Goal: Task Accomplishment & Management: Manage account settings

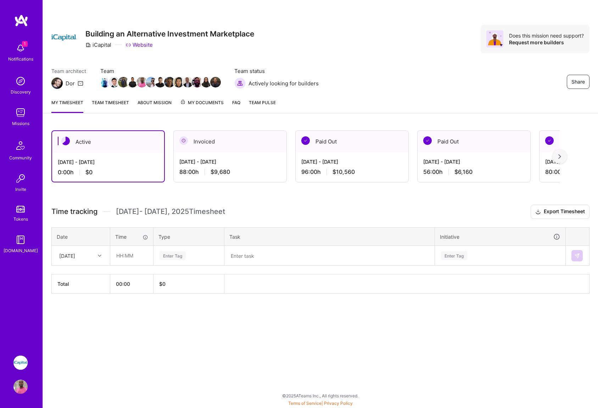
click at [98, 255] on icon at bounding box center [100, 256] width 4 height 4
click at [237, 154] on div "[DATE] - [DATE] 88:00 h $9,680" at bounding box center [230, 166] width 113 height 29
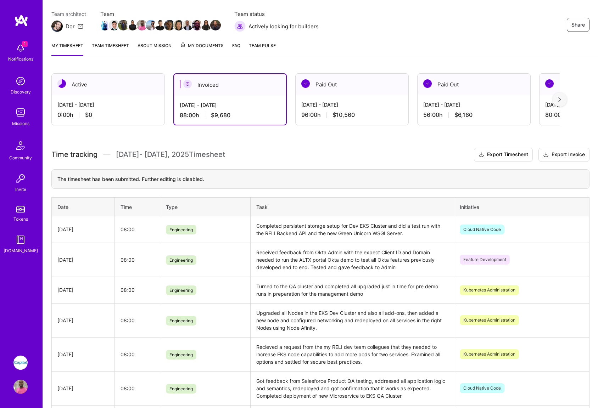
scroll to position [58, 0]
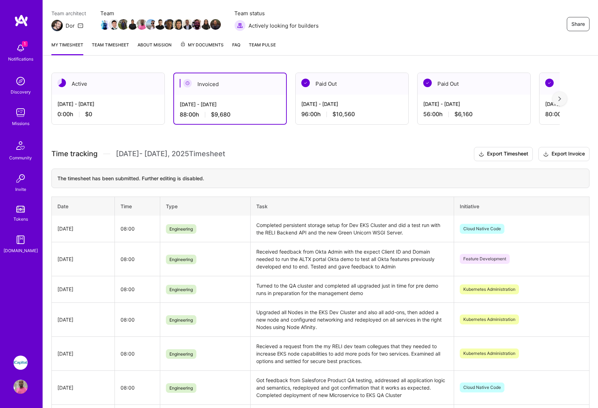
click at [118, 92] on div "Active" at bounding box center [108, 84] width 113 height 22
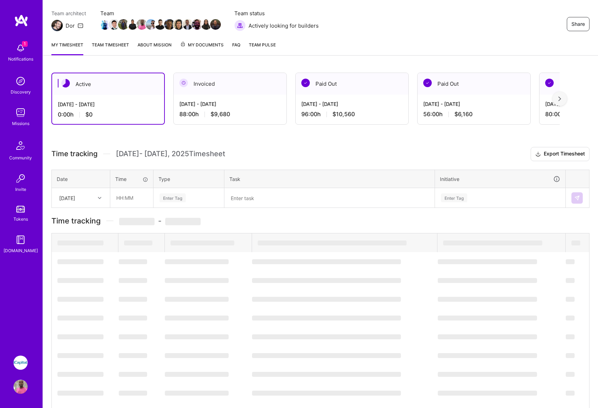
scroll to position [0, 0]
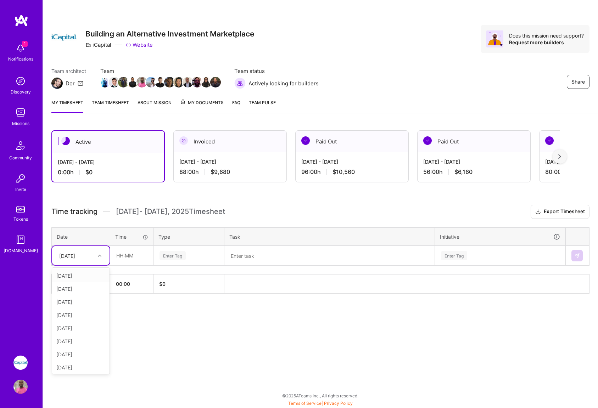
click at [93, 260] on div "[DATE]" at bounding box center [75, 256] width 39 height 12
click at [78, 303] on div "[DATE]" at bounding box center [80, 300] width 57 height 13
click at [126, 254] on input "text" at bounding box center [132, 255] width 42 height 19
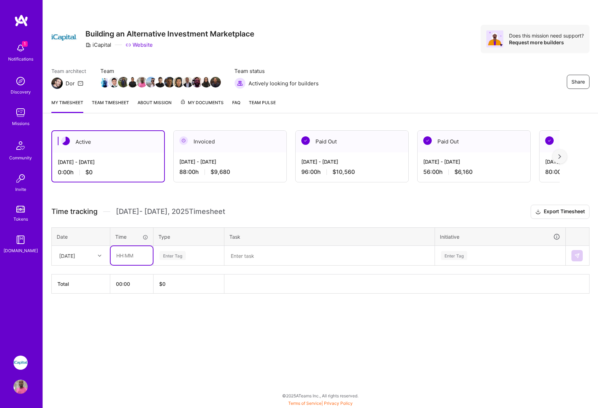
type input "08:00"
click at [179, 258] on div "Enter Tag" at bounding box center [172, 255] width 26 height 11
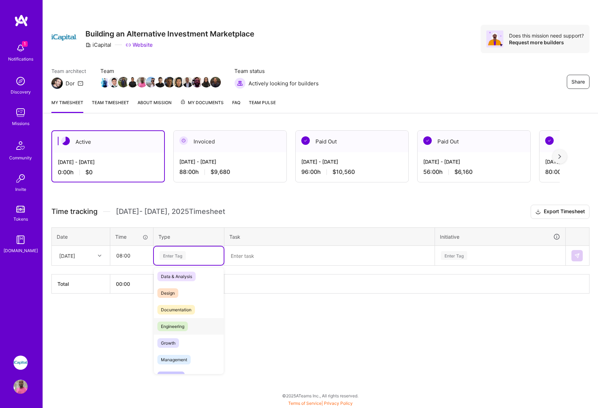
scroll to position [3, 0]
click at [178, 325] on span "Engineering" at bounding box center [172, 326] width 30 height 10
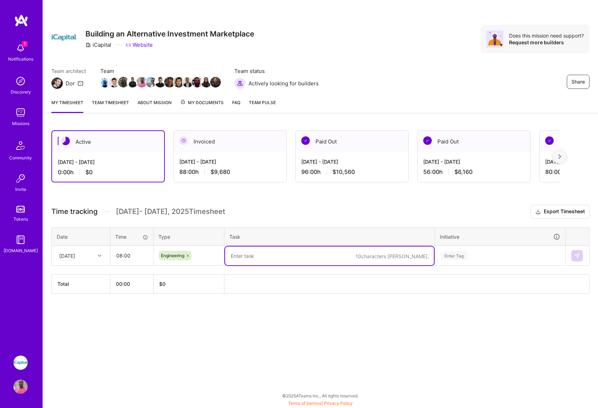
click at [276, 260] on textarea at bounding box center [329, 256] width 209 height 19
click at [395, 255] on textarea "Focused on testing out the newly setup AWS EFS (Elastic File System) with multi…" at bounding box center [329, 256] width 209 height 19
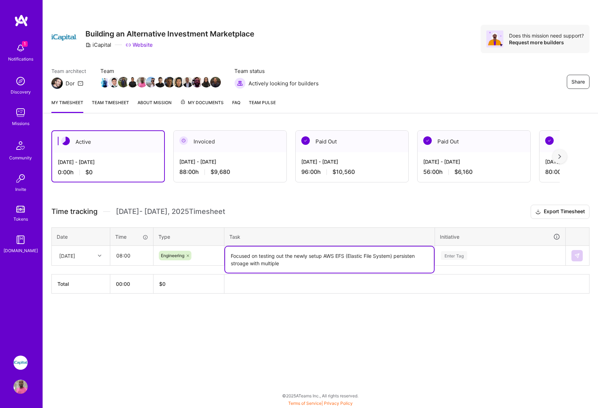
click at [333, 263] on textarea "Focused on testing out the newly setup AWS EFS (Elastic File System) persisten …" at bounding box center [329, 260] width 209 height 26
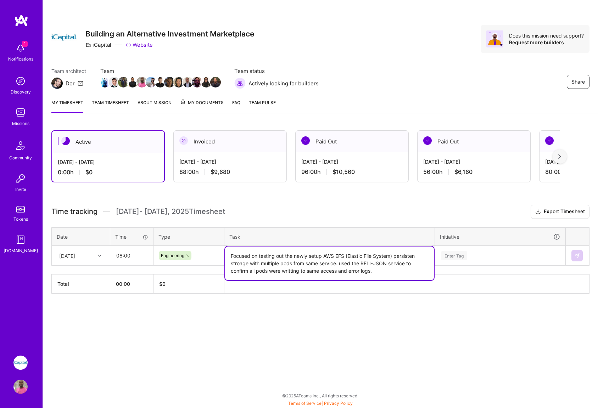
type textarea "Focused on testing out the newly setup AWS EFS (Elastic File System) persisten …"
click at [506, 260] on td "Enter Tag" at bounding box center [500, 256] width 131 height 20
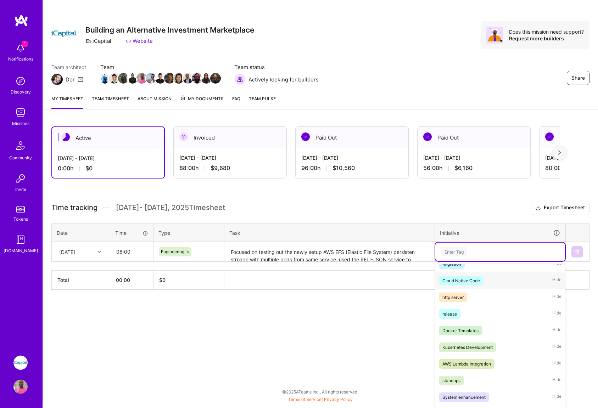
scroll to position [232, 0]
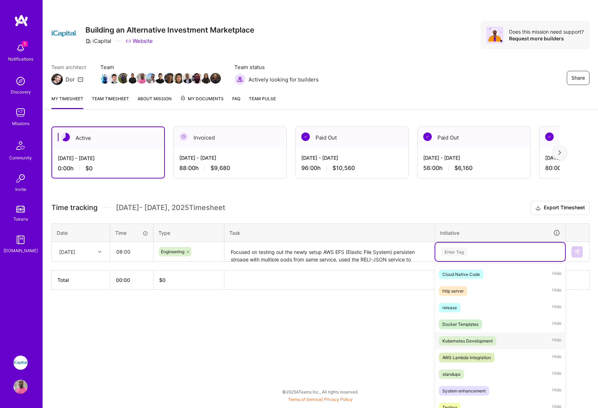
click at [474, 342] on div "Kubernetes Development" at bounding box center [467, 340] width 50 height 7
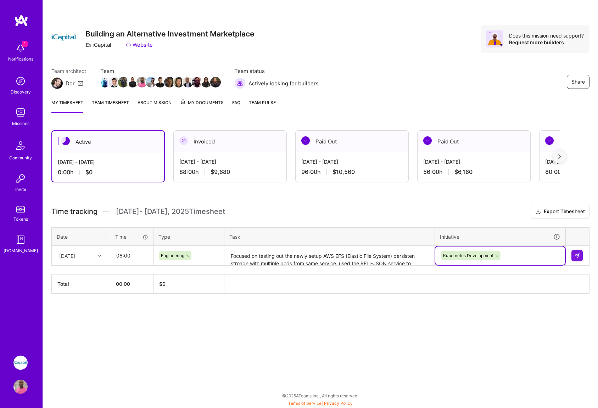
scroll to position [0, 0]
click at [575, 257] on img at bounding box center [577, 256] width 6 height 6
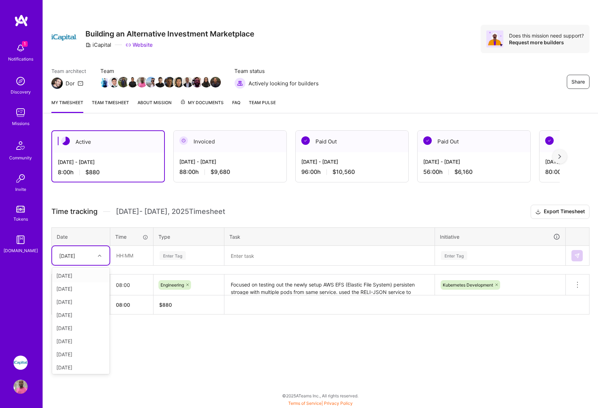
click at [98, 255] on icon at bounding box center [100, 256] width 4 height 4
click at [75, 298] on div "[DATE]" at bounding box center [80, 297] width 57 height 13
click at [119, 257] on input "text" at bounding box center [132, 255] width 42 height 19
type input "08:00"
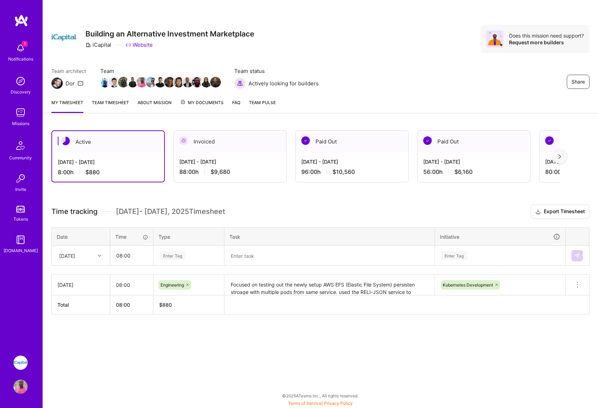
click at [199, 259] on div "Enter Tag" at bounding box center [189, 255] width 60 height 9
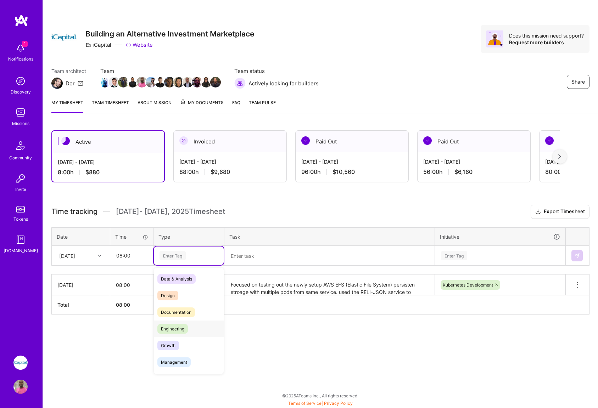
click at [169, 332] on span "Engineering" at bounding box center [172, 329] width 30 height 10
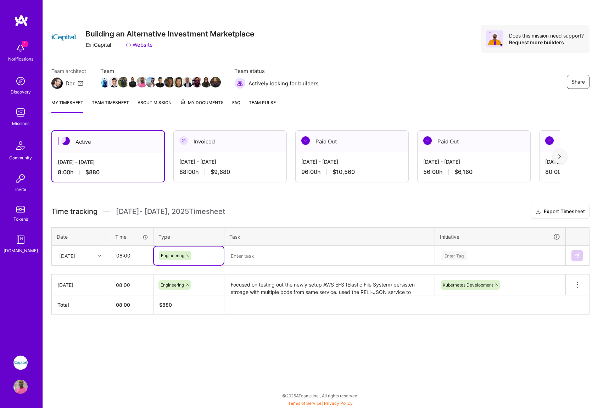
click at [277, 259] on textarea at bounding box center [329, 256] width 209 height 19
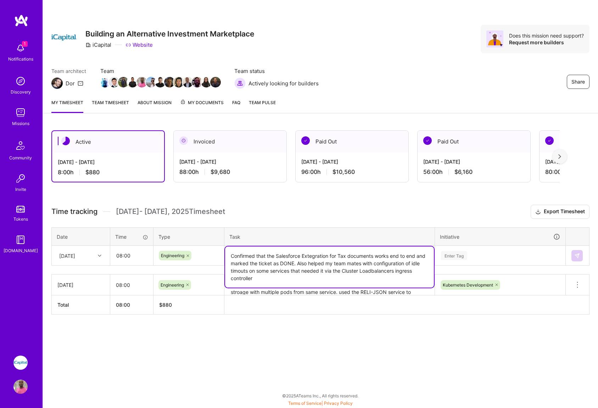
type textarea "Confirmed that the Salesforce Extegration for Tax documents works end to end an…"
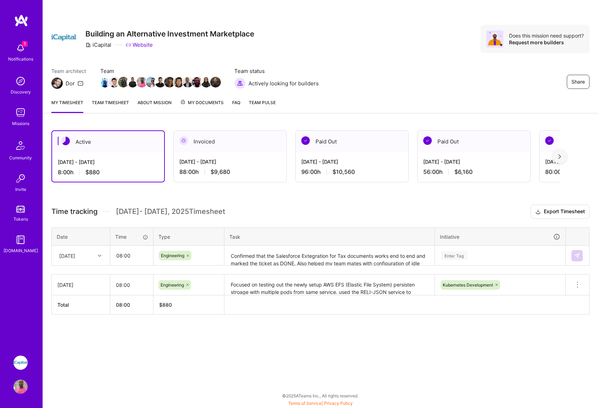
click at [506, 330] on div "Active [DATE] - [DATE] 8:00 h $880 Invoiced [DATE] - [DATE] 88:00 h $9,680 Paid…" at bounding box center [320, 235] width 555 height 227
click at [476, 255] on div "Enter Tag" at bounding box center [500, 255] width 120 height 9
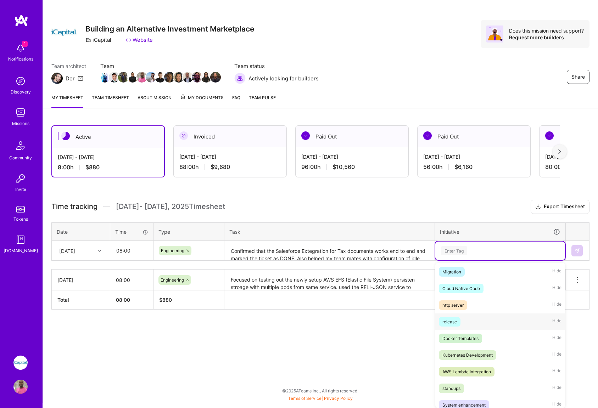
scroll to position [219, 0]
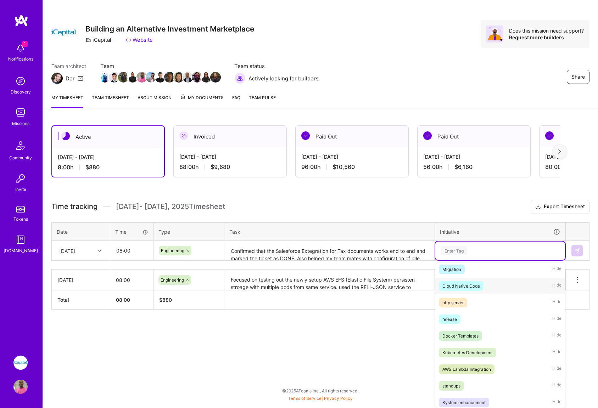
click at [467, 286] on div "Cloud Native Code" at bounding box center [461, 285] width 38 height 7
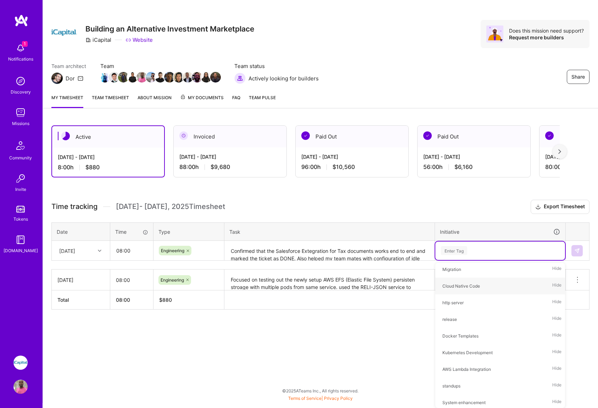
scroll to position [0, 0]
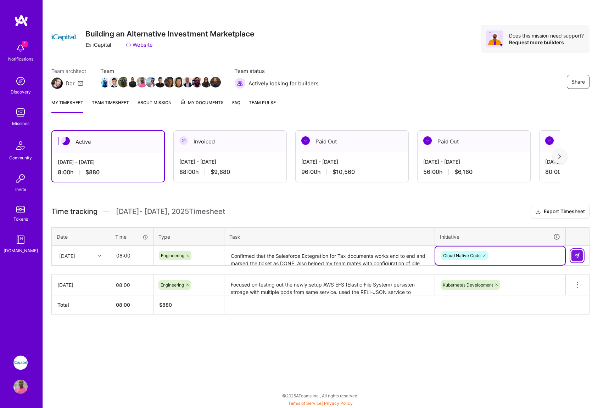
click at [576, 258] on img at bounding box center [577, 256] width 6 height 6
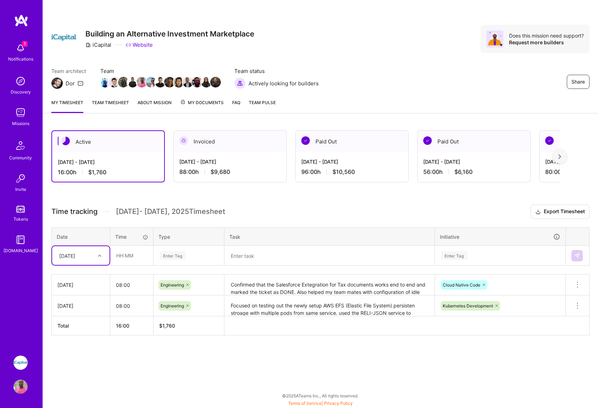
click at [87, 258] on div "[DATE]" at bounding box center [75, 256] width 39 height 12
click at [75, 319] on div "[DATE]" at bounding box center [80, 315] width 57 height 13
click at [120, 254] on input "text" at bounding box center [132, 255] width 42 height 19
type input "08:00"
click at [196, 258] on div "Enter Tag" at bounding box center [189, 255] width 60 height 9
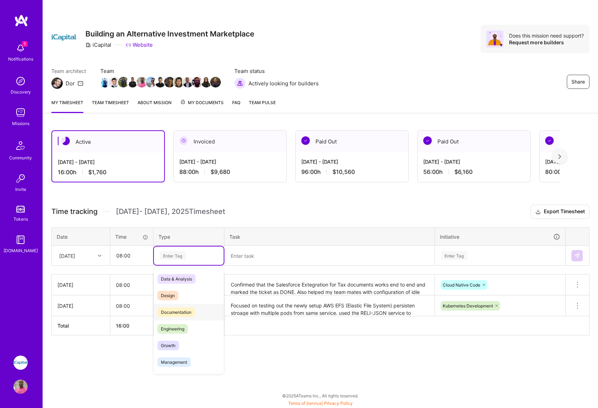
click at [175, 311] on span "Documentation" at bounding box center [176, 313] width 38 height 10
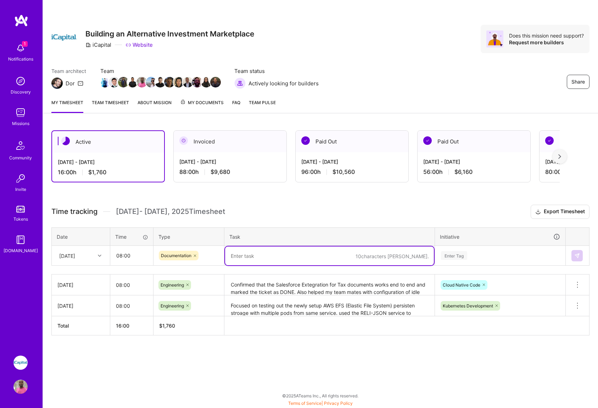
click at [296, 256] on textarea at bounding box center [329, 256] width 209 height 19
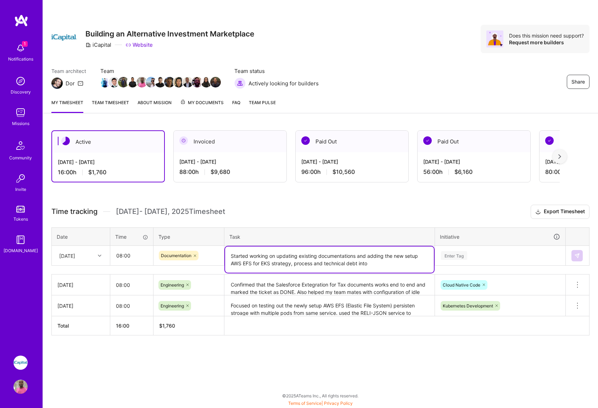
click at [404, 257] on textarea "Started working on updating existing documentations and adding the new setup AW…" at bounding box center [329, 260] width 209 height 26
click at [372, 261] on textarea "Started working on updating existing documentations and adding the newly setup …" at bounding box center [329, 260] width 209 height 26
type textarea "Started working on updating existing documentations and adding the newly setup …"
click at [504, 254] on div "Enter Tag" at bounding box center [500, 255] width 120 height 9
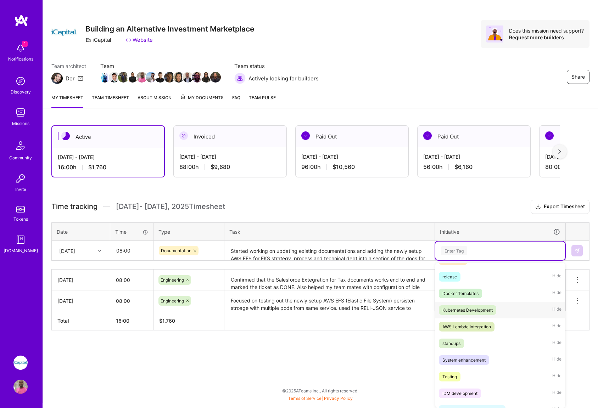
scroll to position [261, 0]
click at [474, 310] on div "Kubernetes Development" at bounding box center [467, 310] width 50 height 7
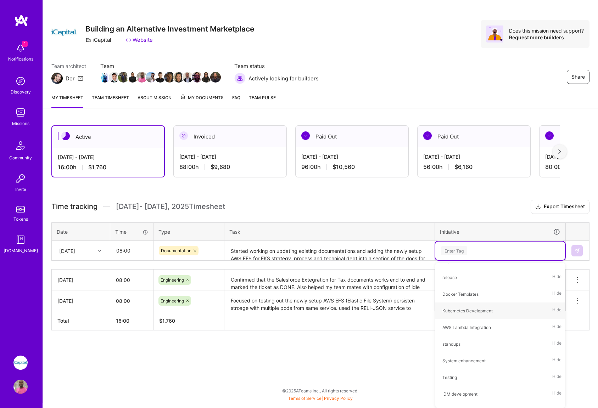
scroll to position [0, 0]
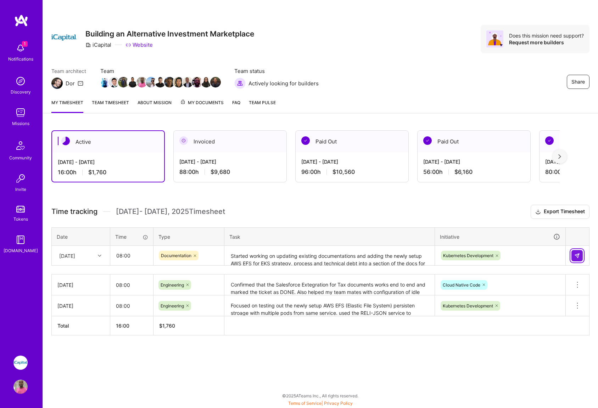
click at [577, 257] on img at bounding box center [577, 256] width 6 height 6
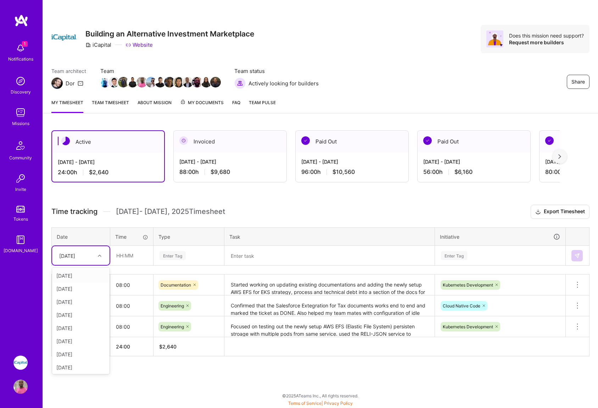
click at [100, 255] on icon at bounding box center [100, 256] width 4 height 4
click at [78, 330] on div "[DATE]" at bounding box center [80, 327] width 57 height 13
click at [130, 260] on input "text" at bounding box center [132, 255] width 42 height 19
type input "08:00"
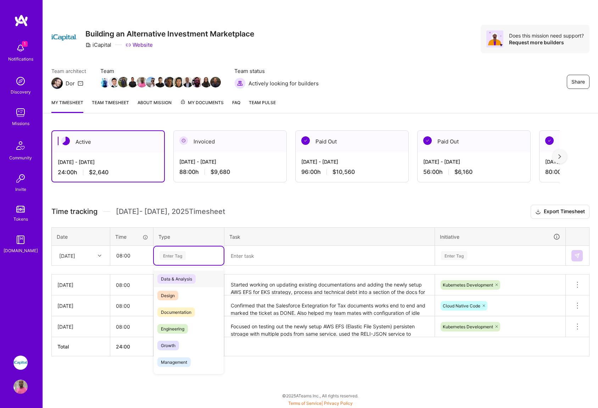
click at [192, 255] on div "Enter Tag" at bounding box center [189, 255] width 60 height 9
click at [177, 331] on span "Engineering" at bounding box center [172, 329] width 30 height 10
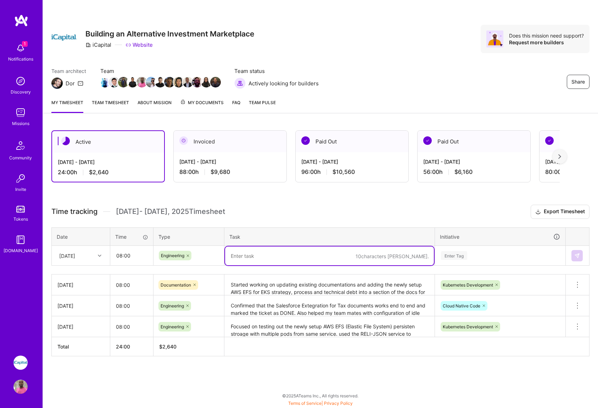
click at [276, 255] on textarea at bounding box center [329, 256] width 209 height 19
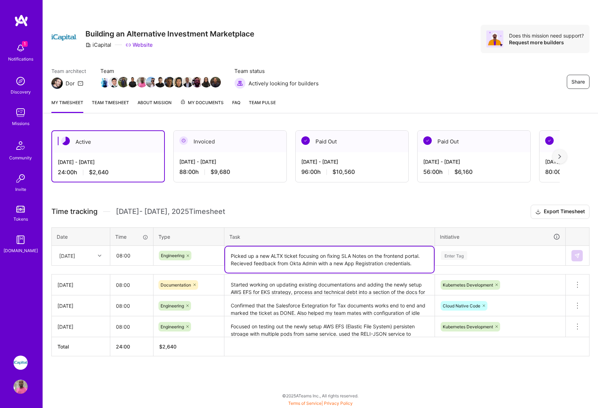
type textarea "Picked up a new ALTX ticket focusing on fixing SLA Notes on the frontend portal…"
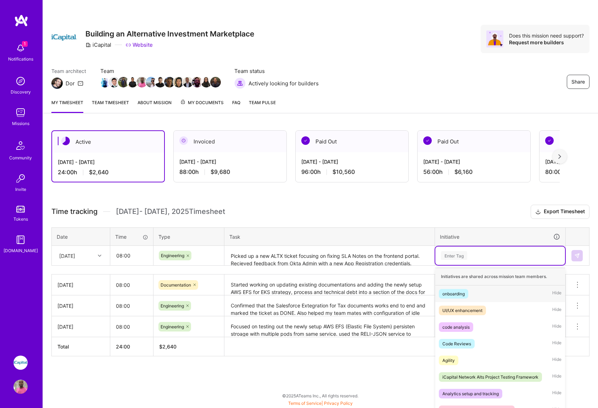
scroll to position [5, 0]
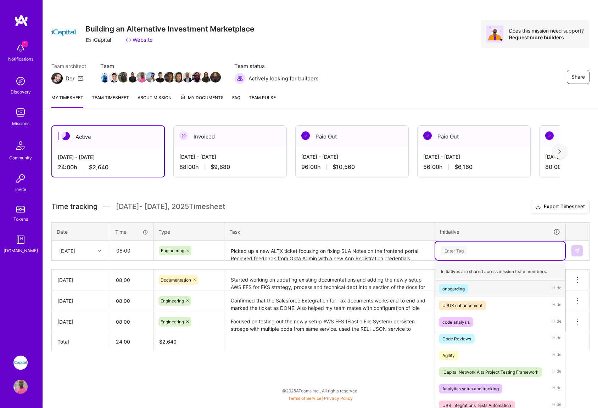
click at [500, 258] on div "Enter Tag" at bounding box center [500, 251] width 130 height 18
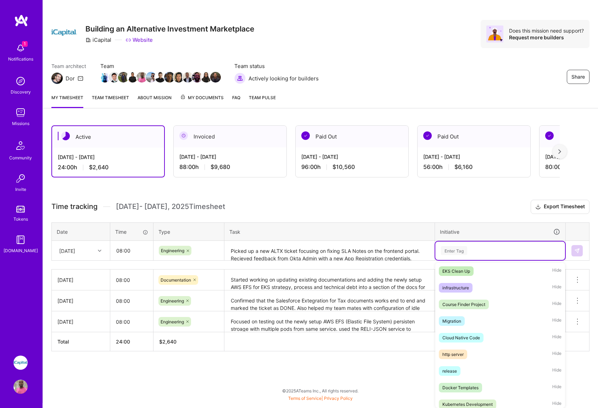
scroll to position [179, 0]
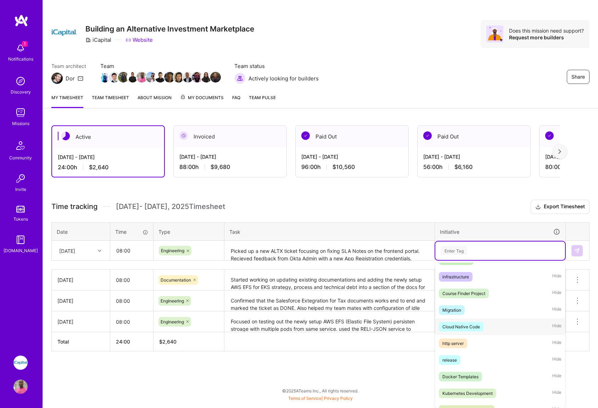
click at [471, 329] on div "Cloud Native Code" at bounding box center [461, 326] width 38 height 7
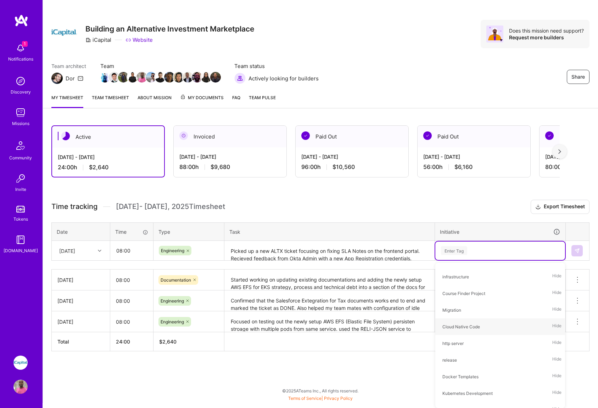
scroll to position [0, 0]
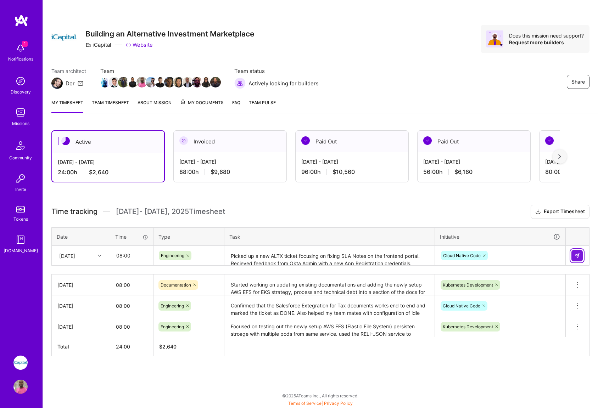
click at [580, 260] on button at bounding box center [576, 255] width 11 height 11
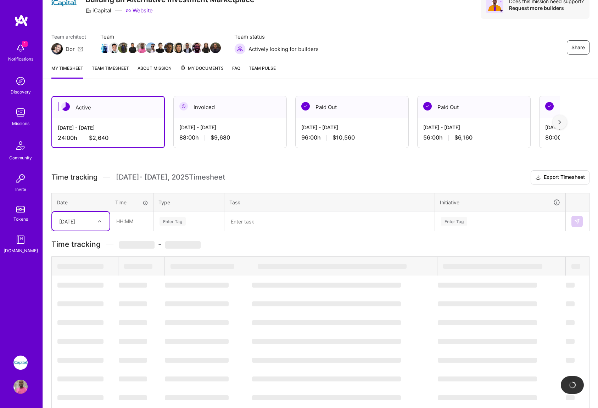
scroll to position [4, 0]
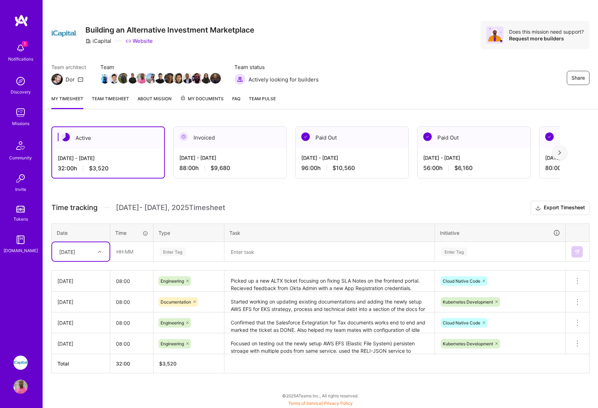
click at [98, 253] on icon at bounding box center [100, 252] width 4 height 4
click at [76, 308] on div "[DATE]" at bounding box center [80, 314] width 57 height 13
click at [131, 255] on input "text" at bounding box center [132, 251] width 42 height 19
type input "08:00"
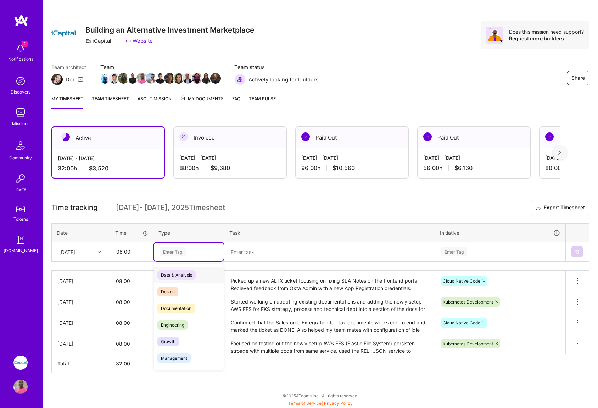
click at [202, 254] on div "Enter Tag" at bounding box center [189, 251] width 60 height 9
click at [179, 326] on span "Engineering" at bounding box center [172, 325] width 30 height 10
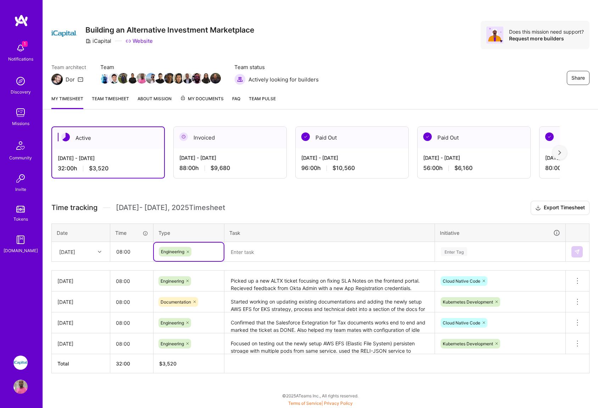
click at [258, 249] on textarea at bounding box center [329, 252] width 209 height 19
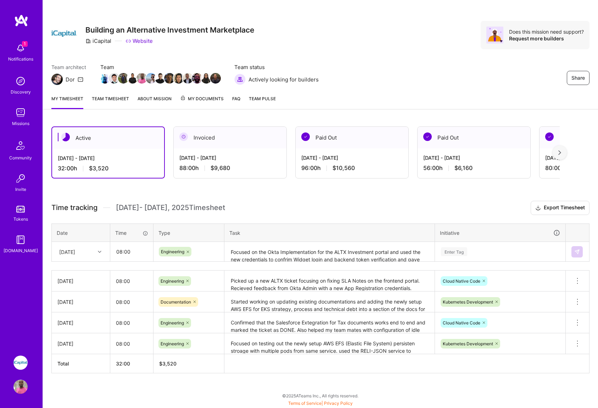
click at [498, 265] on div "Time tracking [DATE] - [DATE] Timesheet Export Timesheet Date Time Type Task In…" at bounding box center [320, 287] width 538 height 173
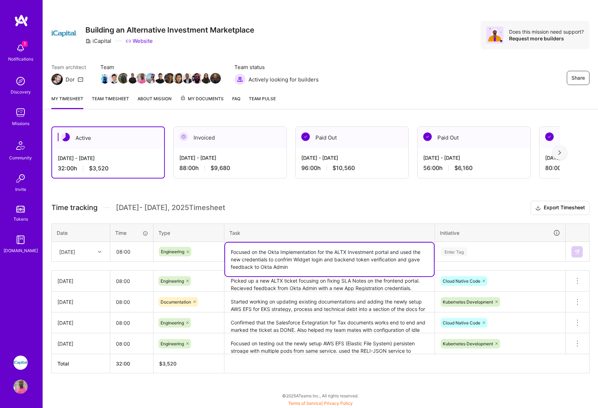
click at [416, 254] on textarea "Focused on the Okta Implementation for the ALTX Investment portal and used the …" at bounding box center [329, 260] width 209 height 34
click at [288, 265] on textarea "Focused on the Okta Implementation for the ALTX Investment portal and used the …" at bounding box center [329, 260] width 209 height 34
type textarea "Focused on the Okta Implementation for the ALTX Investment portal and used the …"
click at [513, 254] on div "Enter Tag" at bounding box center [500, 251] width 120 height 9
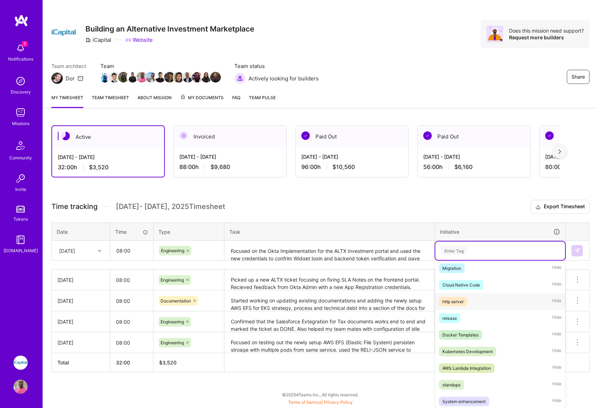
scroll to position [221, 0]
click at [468, 286] on div "Cloud Native Code" at bounding box center [461, 284] width 38 height 7
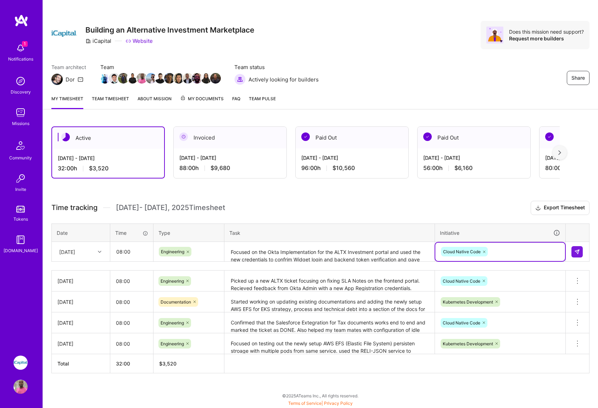
scroll to position [4, 0]
click at [578, 253] on img at bounding box center [577, 252] width 6 height 6
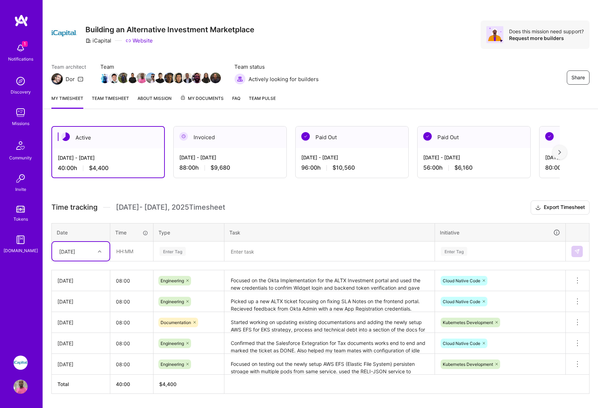
scroll to position [25, 0]
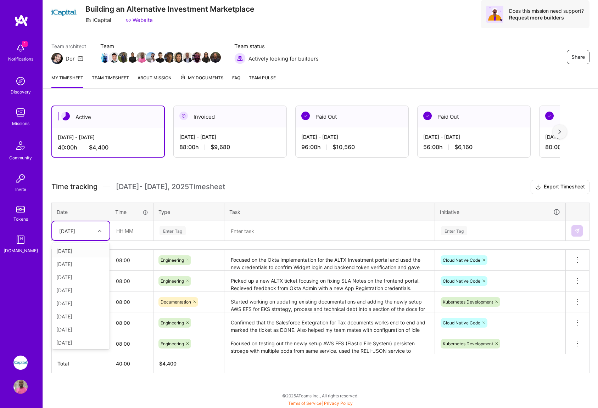
click at [88, 230] on div "[DATE]" at bounding box center [75, 231] width 39 height 12
click at [73, 292] on div "[DATE]" at bounding box center [80, 290] width 57 height 13
drag, startPoint x: 110, startPoint y: 233, endPoint x: 114, endPoint y: 234, distance: 4.3
click at [112, 233] on input "text" at bounding box center [132, 230] width 42 height 19
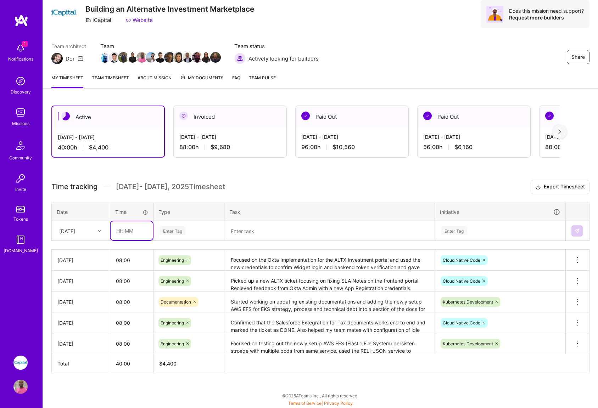
type input "08:00"
click at [190, 232] on div "Enter Tag" at bounding box center [189, 230] width 60 height 9
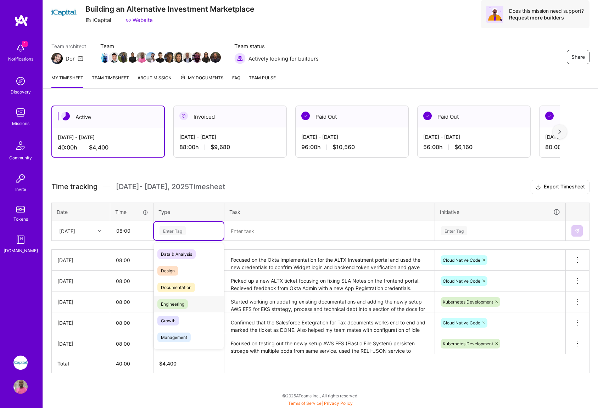
click at [179, 304] on span "Engineering" at bounding box center [172, 304] width 30 height 10
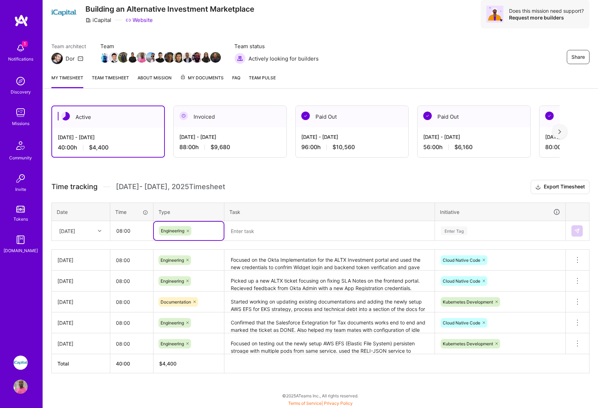
click at [271, 229] on textarea at bounding box center [329, 231] width 209 height 19
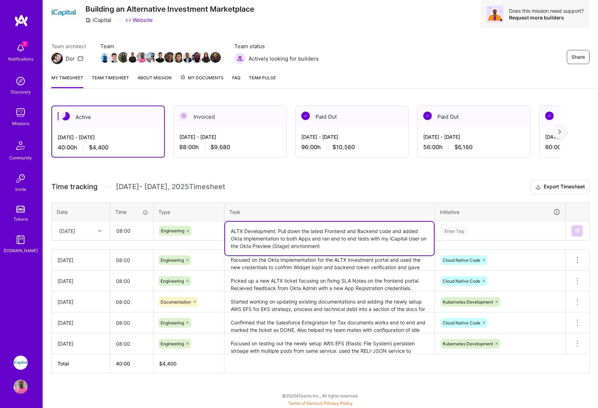
type textarea "ALTX Development: Pull down the latest Frontend and Backend code and added Okta…"
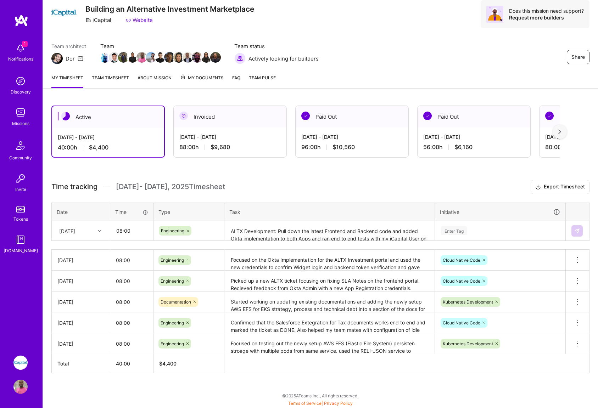
click at [489, 246] on div "Time tracking [DATE] - [DATE] Timesheet Export Timesheet Date Time Type Task In…" at bounding box center [320, 276] width 538 height 193
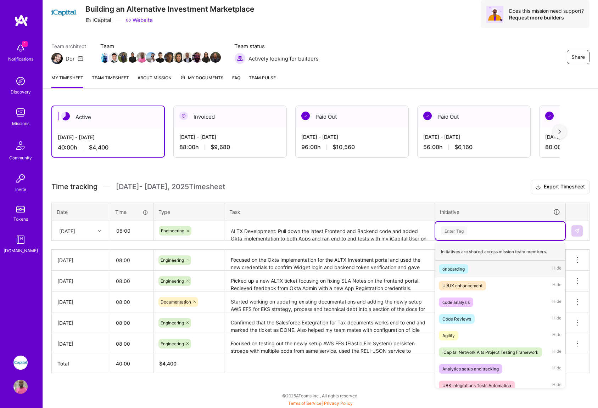
click at [504, 231] on div "Enter Tag" at bounding box center [500, 230] width 120 height 9
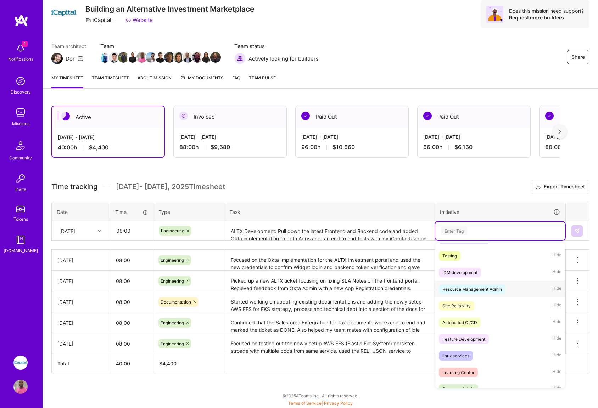
scroll to position [382, 0]
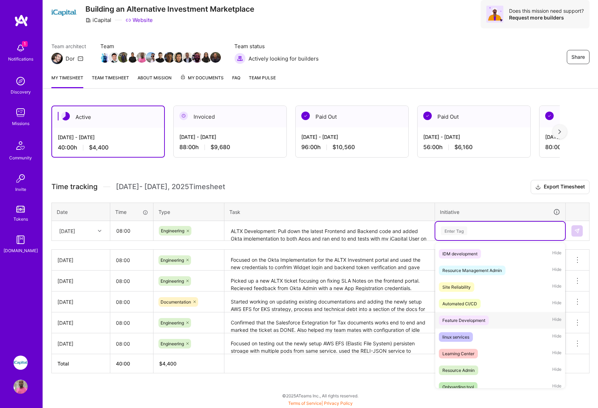
click at [477, 321] on div "Feature Development" at bounding box center [463, 320] width 43 height 7
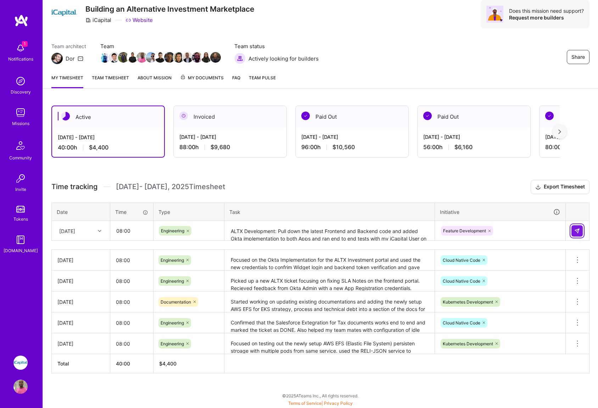
click at [578, 232] on img at bounding box center [577, 231] width 6 height 6
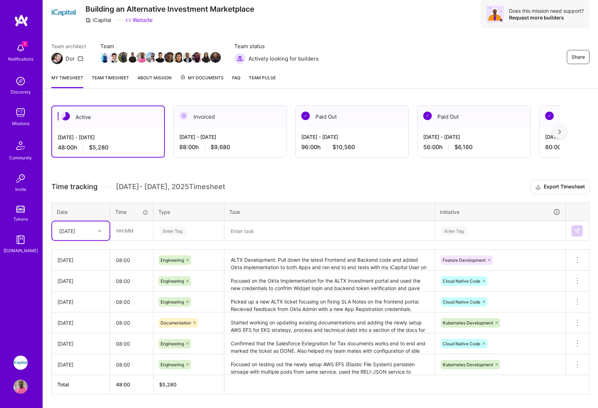
click at [98, 233] on div at bounding box center [100, 230] width 11 height 9
click at [77, 303] on div "[DATE]" at bounding box center [80, 302] width 57 height 13
click at [176, 233] on div "Enter Tag" at bounding box center [172, 230] width 26 height 11
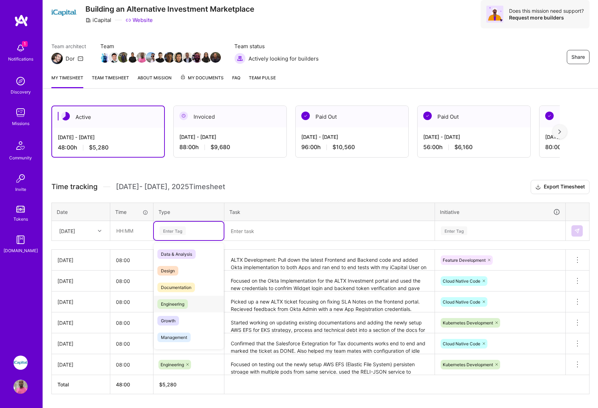
click at [181, 302] on span "Engineering" at bounding box center [172, 304] width 30 height 10
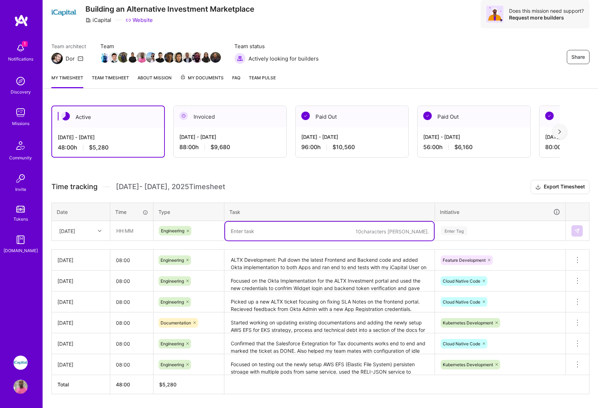
click at [265, 231] on textarea at bounding box center [329, 231] width 209 height 19
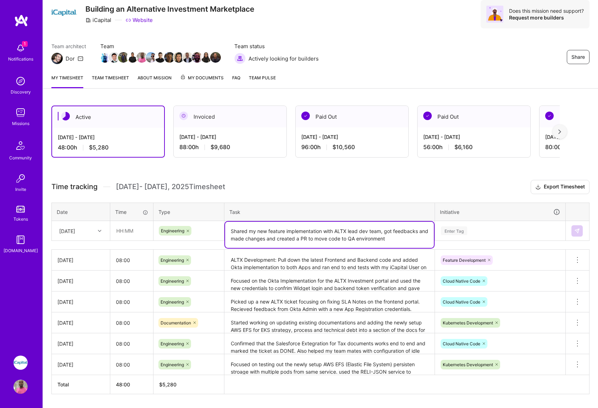
type textarea "Shared my new feature implementation with ALTX lead dev team, got feedbacks and…"
click at [501, 232] on div "Enter Tag" at bounding box center [500, 230] width 120 height 9
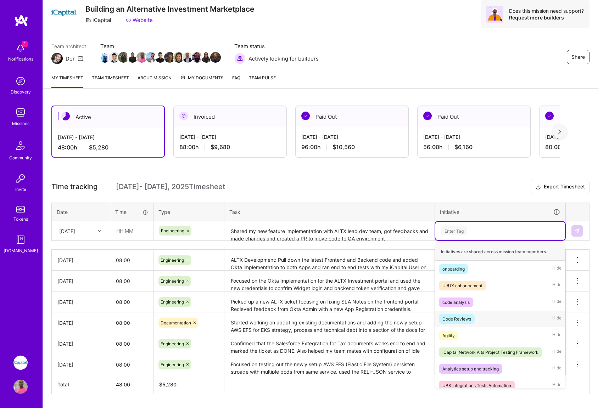
click at [457, 319] on div "Code Reviews" at bounding box center [456, 318] width 29 height 7
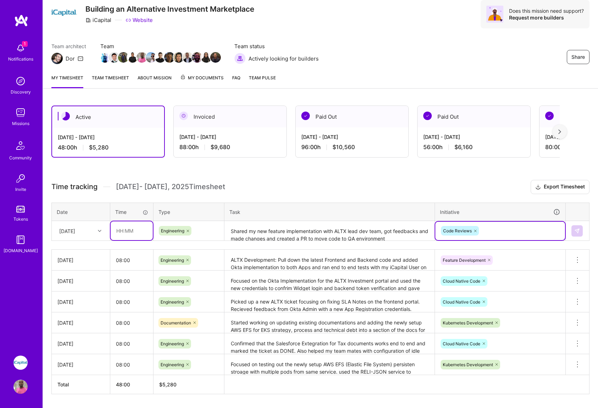
click at [118, 228] on input "text" at bounding box center [132, 230] width 42 height 19
type input "08:00"
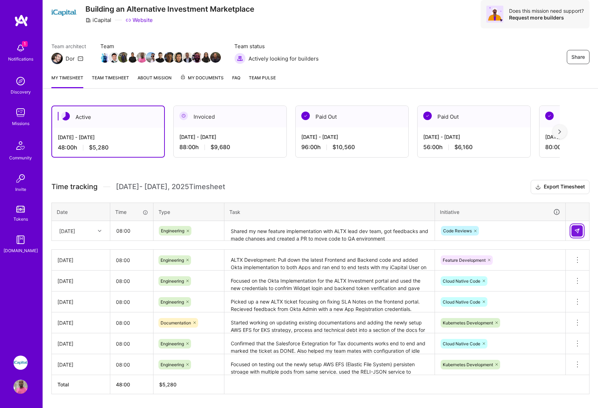
click at [576, 234] on button at bounding box center [576, 230] width 11 height 11
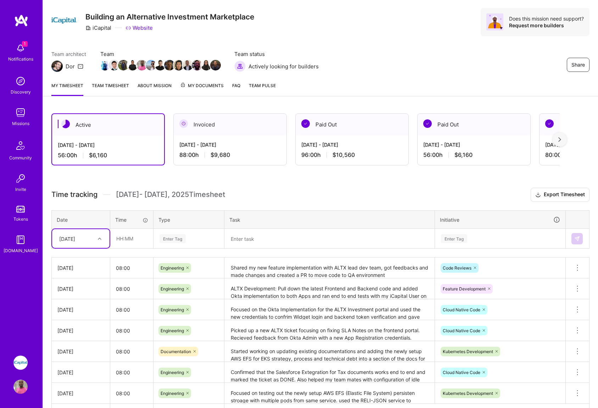
scroll to position [67, 0]
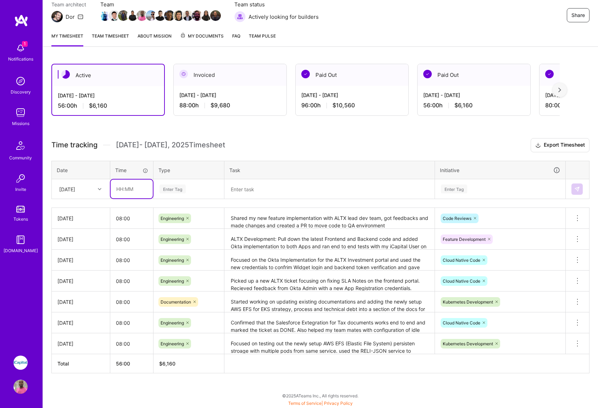
click at [129, 191] on input "text" at bounding box center [132, 189] width 42 height 19
type input "08:00"
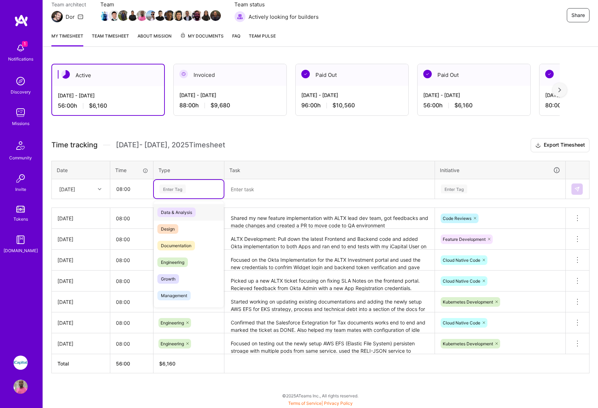
click at [190, 190] on div "Enter Tag" at bounding box center [189, 189] width 60 height 9
click at [172, 262] on span "Engineering" at bounding box center [172, 263] width 30 height 10
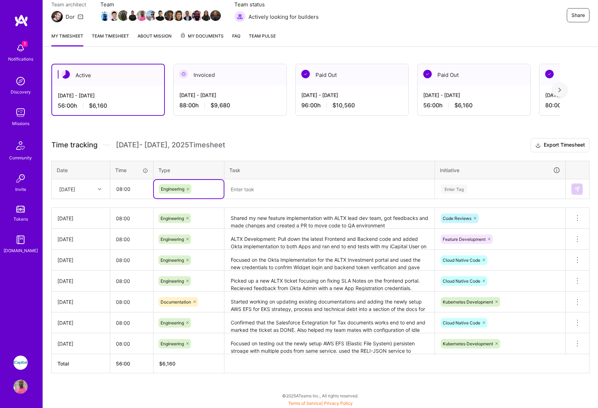
click at [264, 195] on textarea at bounding box center [329, 189] width 209 height 19
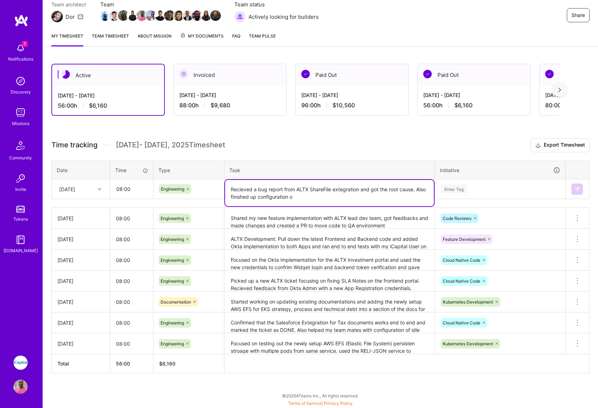
click at [360, 188] on textarea "Recieved a bug report from ALTX ShareFile extegration and got the root cause. A…" at bounding box center [329, 193] width 209 height 26
click at [369, 193] on textarea "Recieved a bug report from ALTX ShareFile extegration (Python Lambda Service) a…" at bounding box center [329, 193] width 209 height 26
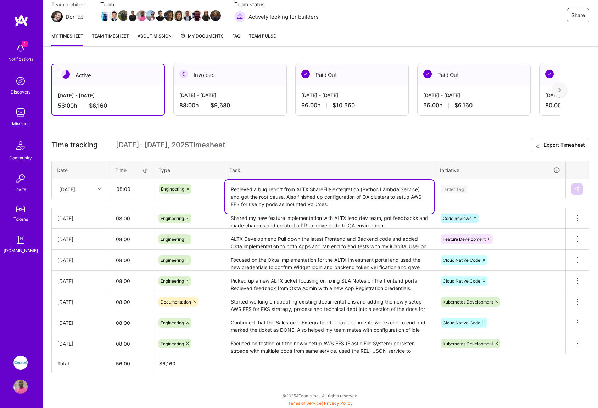
type textarea "Recieved a bug report from ALTX ShareFile extegration (Python Lambda Service) a…"
click at [480, 189] on div "Enter Tag" at bounding box center [500, 189] width 120 height 9
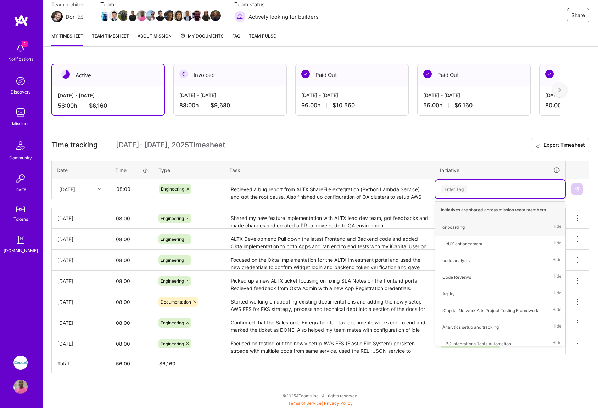
click at [504, 191] on div "Enter Tag" at bounding box center [500, 189] width 120 height 9
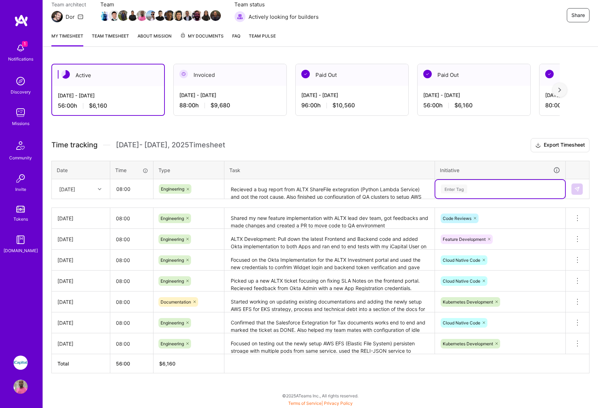
click at [477, 191] on div "Enter Tag" at bounding box center [500, 189] width 120 height 9
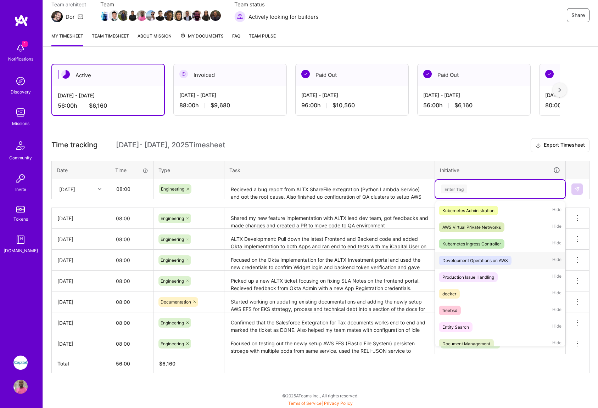
scroll to position [585, 0]
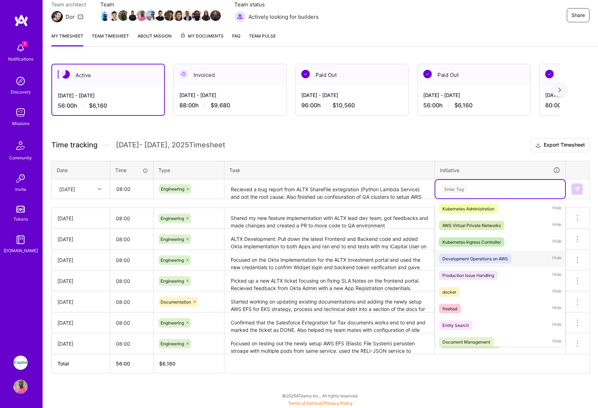
click at [482, 261] on div "Development Operations on AWS" at bounding box center [475, 258] width 66 height 7
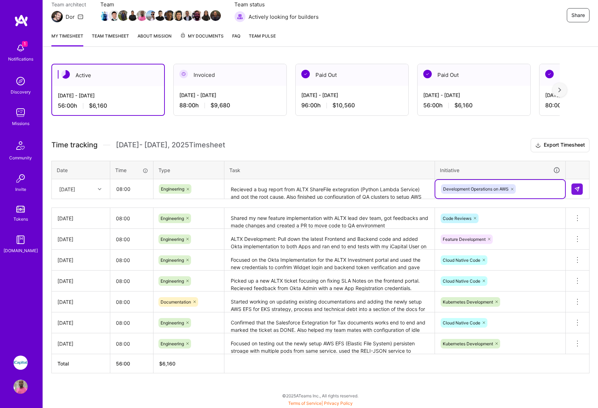
scroll to position [64, 0]
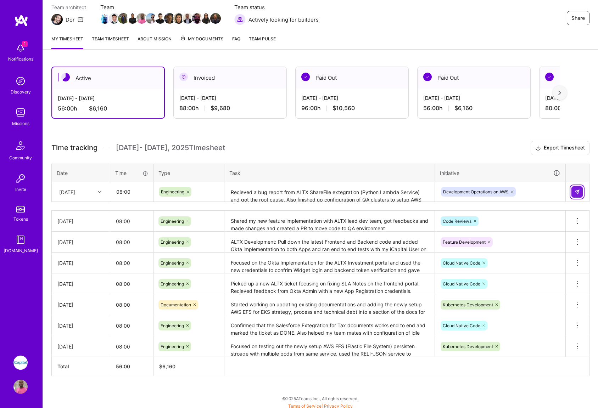
click at [578, 192] on img at bounding box center [577, 192] width 6 height 6
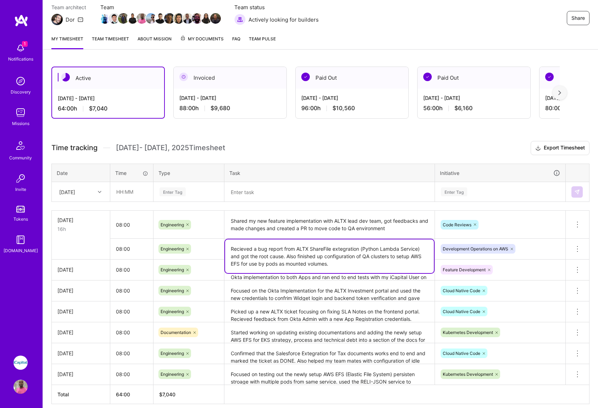
drag, startPoint x: 243, startPoint y: 249, endPoint x: 411, endPoint y: 266, distance: 168.8
click at [411, 266] on textarea "Recieved a bug report from ALTX ShareFile extegration (Python Lambda Service) a…" at bounding box center [329, 257] width 209 height 34
click at [522, 233] on td "Code Reviews" at bounding box center [500, 225] width 131 height 28
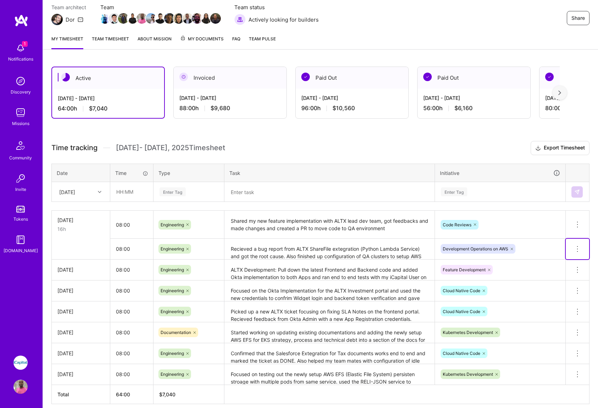
click at [576, 248] on icon at bounding box center [577, 249] width 9 height 9
click at [559, 262] on button "Delete row" at bounding box center [559, 261] width 37 height 17
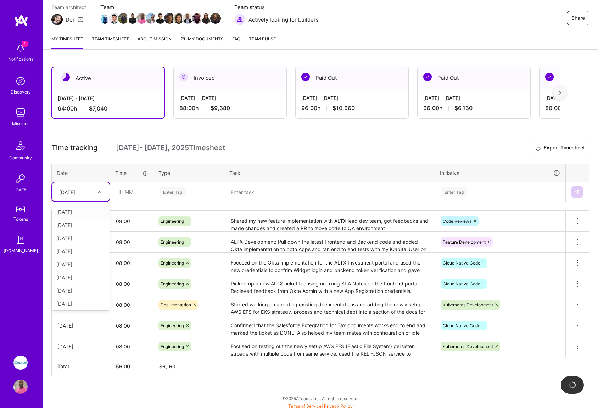
click at [98, 192] on icon at bounding box center [100, 192] width 4 height 4
click at [78, 278] on div "[DATE]" at bounding box center [80, 276] width 57 height 13
click at [126, 195] on input "text" at bounding box center [132, 191] width 42 height 19
type input "08:00"
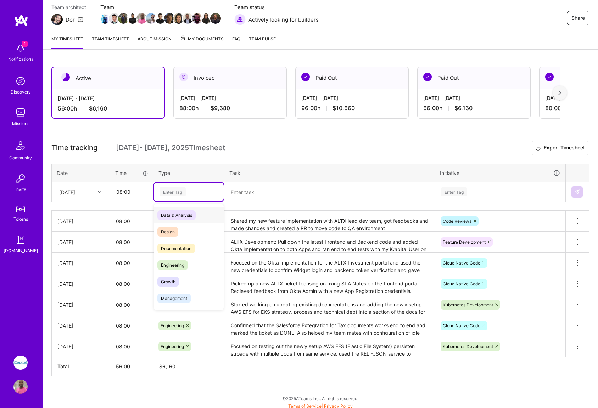
click at [192, 195] on div "Enter Tag" at bounding box center [189, 191] width 60 height 9
click at [178, 264] on span "Engineering" at bounding box center [172, 265] width 30 height 10
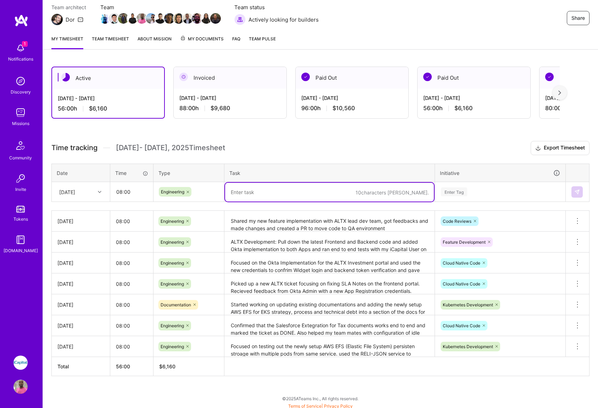
click at [249, 193] on textarea at bounding box center [329, 192] width 209 height 19
paste textarea "Recieved a bug report from ALTX ShareFile extegration (Python Lambda Service) a…"
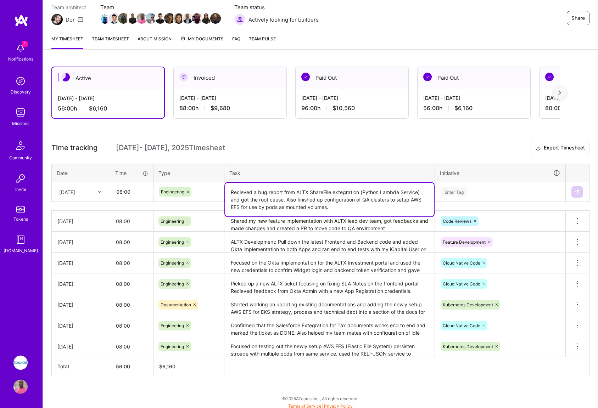
type textarea "Recieved a bug report from ALTX ShareFile extegration (Python Lambda Service) a…"
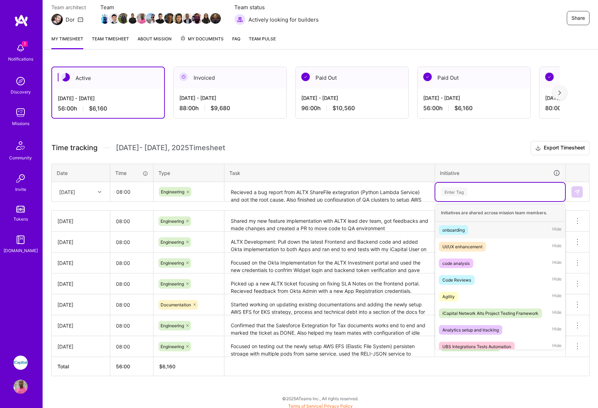
click at [469, 194] on div "Enter Tag" at bounding box center [500, 191] width 120 height 9
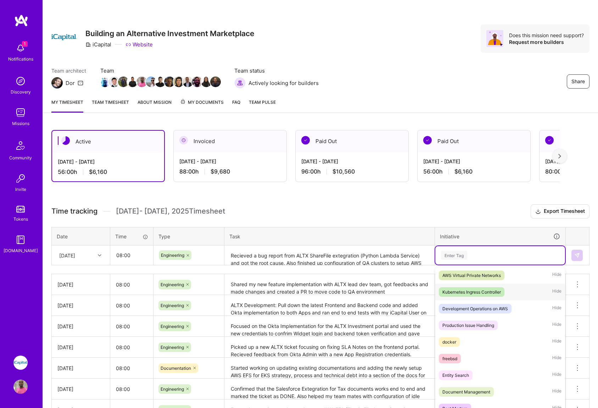
scroll to position [600, 0]
click at [480, 311] on div "Development Operations on AWS" at bounding box center [475, 309] width 66 height 7
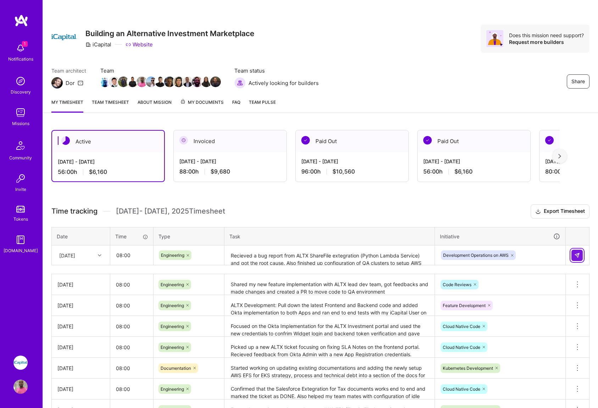
click at [580, 255] on button at bounding box center [576, 255] width 11 height 11
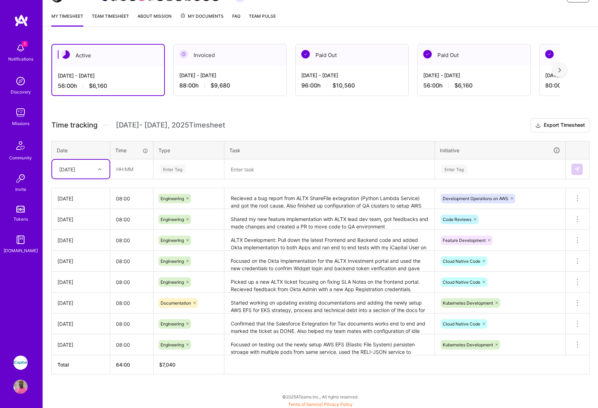
scroll to position [88, 0]
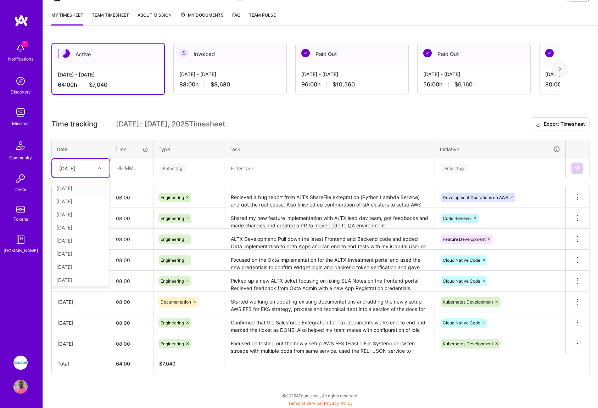
click at [92, 171] on div "[DATE]" at bounding box center [75, 168] width 39 height 12
click at [74, 268] on div "[DATE]" at bounding box center [80, 265] width 57 height 13
click at [126, 168] on input "text" at bounding box center [132, 168] width 42 height 19
type input "08:00"
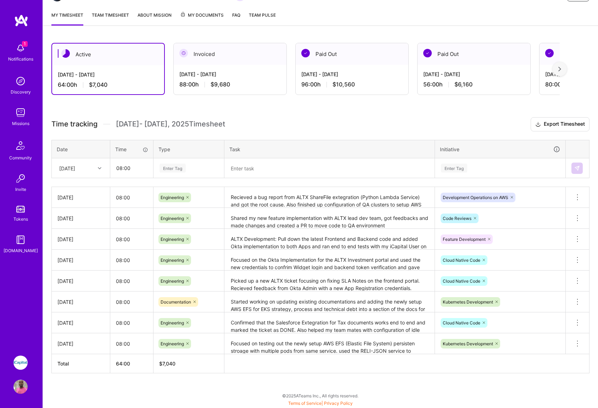
click at [191, 172] on div "Enter Tag" at bounding box center [189, 168] width 60 height 9
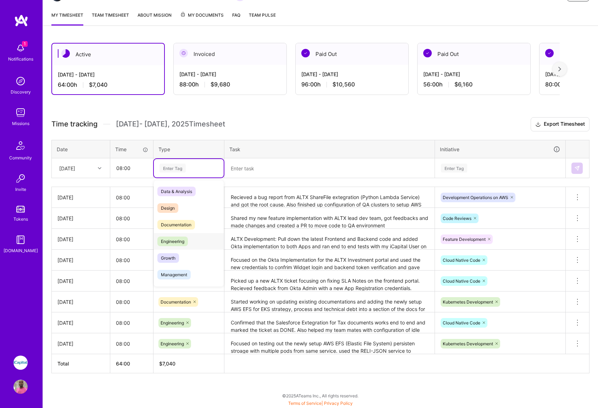
click at [181, 242] on span "Engineering" at bounding box center [172, 242] width 30 height 10
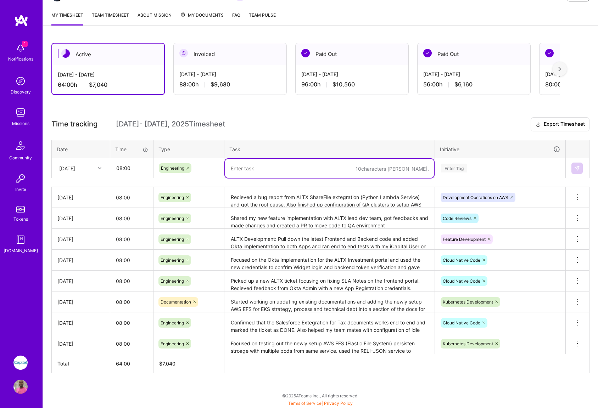
click at [262, 172] on textarea at bounding box center [329, 168] width 209 height 19
click at [255, 172] on textarea at bounding box center [329, 168] width 209 height 19
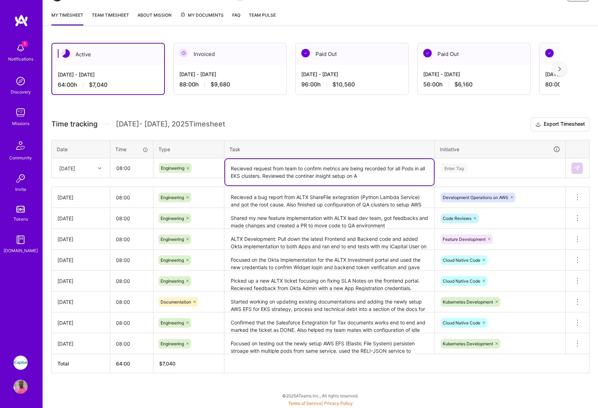
click at [332, 174] on textarea "Recieved request from team to confirm metrics are being recorded for all Pods i…" at bounding box center [329, 172] width 209 height 26
click at [366, 175] on textarea "Recieved request from team to confirm metrics are being recorded for all Pods i…" at bounding box center [329, 172] width 209 height 26
type textarea "Recieved request from team to confirm metrics are being recorded for all Pods i…"
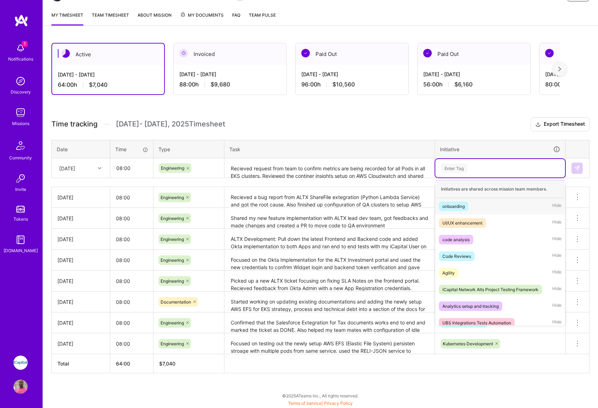
click at [468, 177] on div "Enter Tag" at bounding box center [500, 168] width 130 height 18
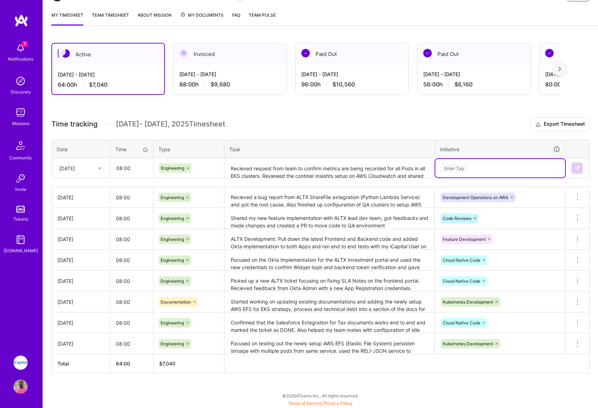
click at [474, 167] on div "Enter Tag" at bounding box center [500, 168] width 120 height 9
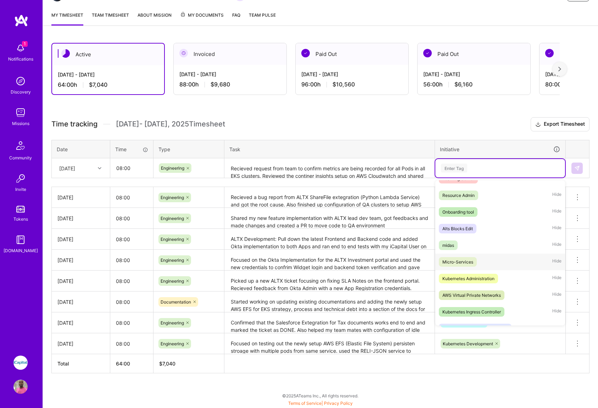
scroll to position [508, 0]
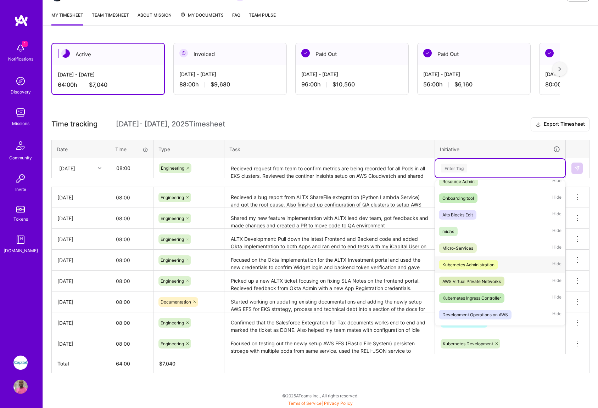
click at [472, 263] on div "Kubernetes Administration" at bounding box center [468, 264] width 52 height 7
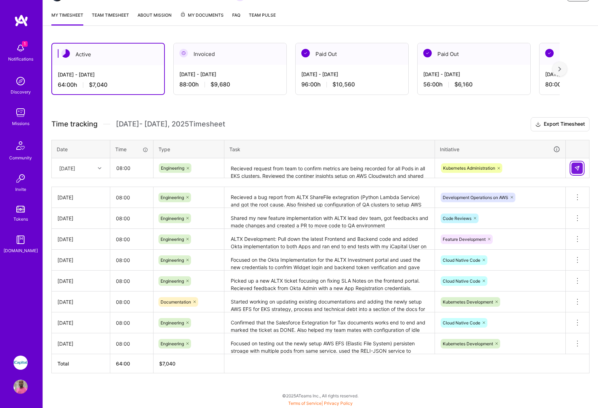
click at [578, 168] on img at bounding box center [577, 168] width 6 height 6
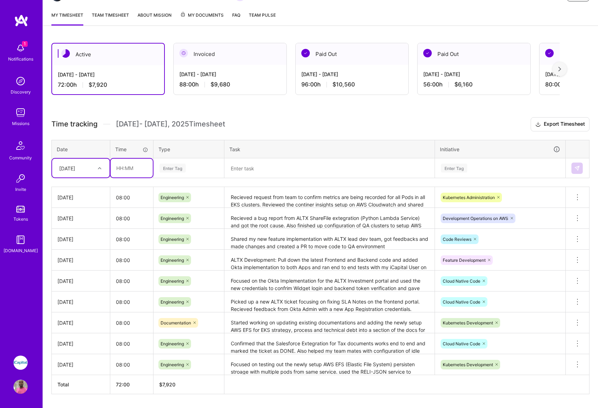
click at [122, 170] on input "text" at bounding box center [132, 168] width 42 height 19
type input "08:00"
click at [193, 170] on div "Enter Tag" at bounding box center [189, 168] width 60 height 9
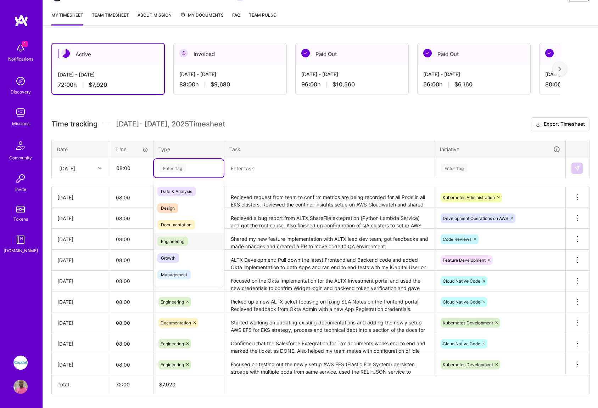
click at [177, 241] on span "Engineering" at bounding box center [172, 242] width 30 height 10
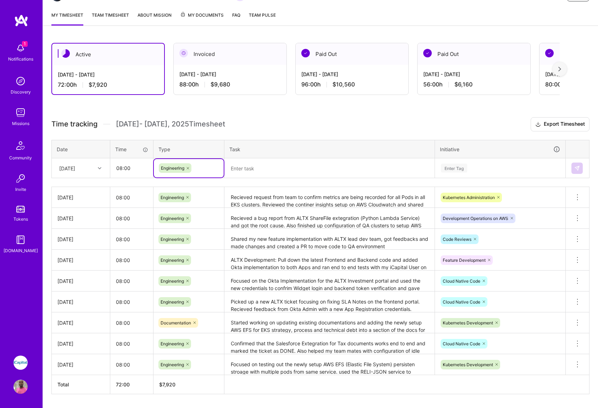
click at [100, 164] on div at bounding box center [100, 168] width 11 height 9
click at [75, 279] on div "[DATE]" at bounding box center [80, 278] width 57 height 13
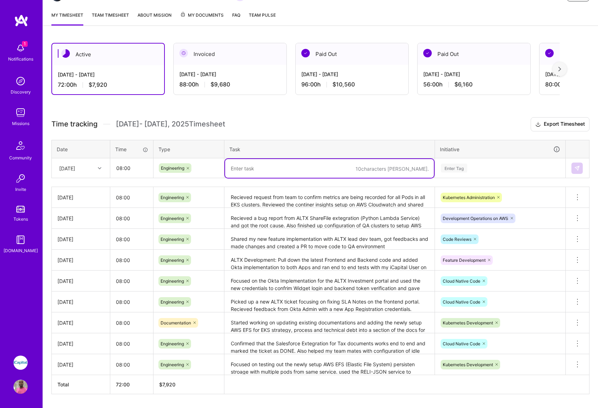
click at [252, 168] on textarea at bounding box center [329, 168] width 209 height 19
type textarea "j"
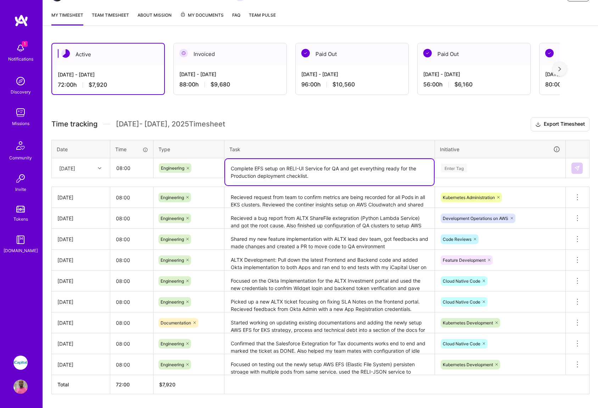
click at [253, 168] on textarea "Complete EFS setup on RELI-UI Service for QA and get everything ready for the P…" at bounding box center [329, 172] width 209 height 26
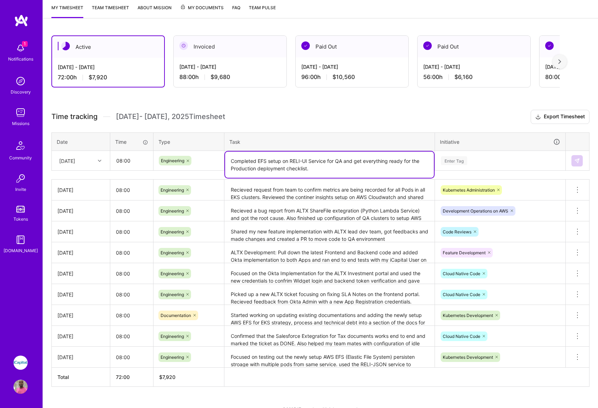
scroll to position [96, 0]
click at [344, 159] on textarea "Completed EFS setup on RELI-UI Service for QA and get everything ready for the …" at bounding box center [329, 164] width 209 height 26
click at [327, 160] on textarea "Completed EFS setup on RELI-UI Service on QA cluster and get everything ready f…" at bounding box center [329, 164] width 209 height 26
click at [309, 158] on textarea "Completed EFS setup on RELI-UI Services on QA cluster and get everything ready …" at bounding box center [329, 164] width 209 height 26
click at [385, 160] on textarea "Completed EFS setup on RELI Flask Services on QA cluster and get everything rea…" at bounding box center [329, 164] width 209 height 26
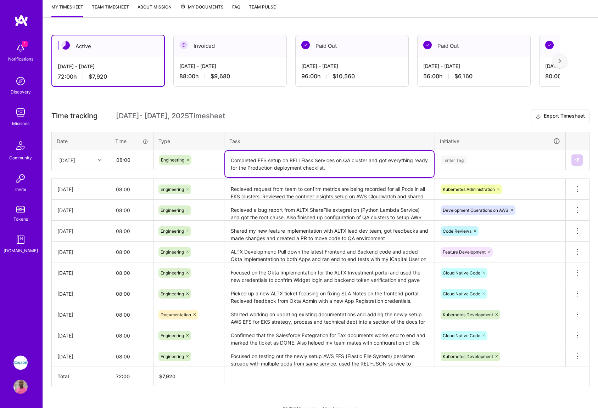
click at [351, 165] on textarea "Completed EFS setup on RELI Flask Services on QA cluster and got everything rea…" at bounding box center [329, 164] width 209 height 26
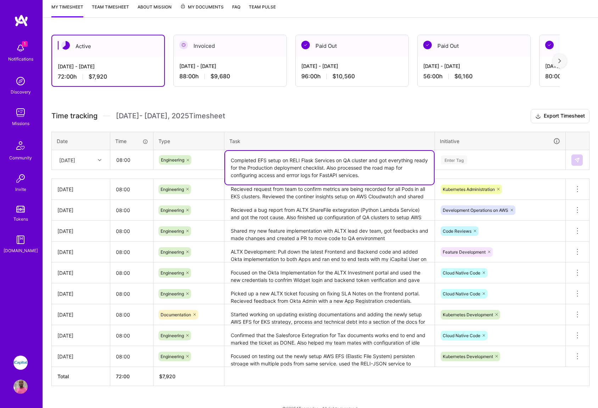
drag, startPoint x: 291, startPoint y: 175, endPoint x: 320, endPoint y: 197, distance: 36.6
click at [291, 175] on textarea "Completed EFS setup on RELI Flask Services on QA cluster and got everything rea…" at bounding box center [329, 168] width 209 height 34
click at [309, 174] on textarea "Completed EFS setup on RELI Flask Services on QA cluster and got everything rea…" at bounding box center [329, 168] width 209 height 34
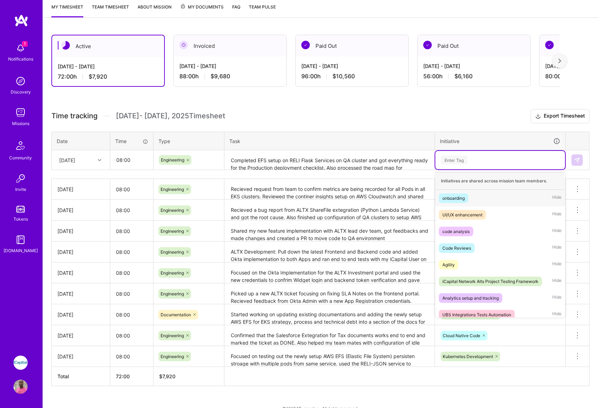
drag, startPoint x: 484, startPoint y: 160, endPoint x: 490, endPoint y: 164, distance: 6.6
click at [484, 161] on div "Enter Tag" at bounding box center [500, 160] width 120 height 9
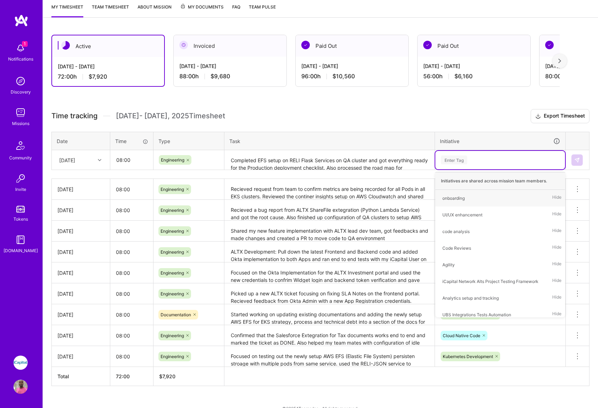
click at [372, 167] on textarea "Completed EFS setup on RELI Flask Services on QA cluster and got everything rea…" at bounding box center [329, 160] width 209 height 19
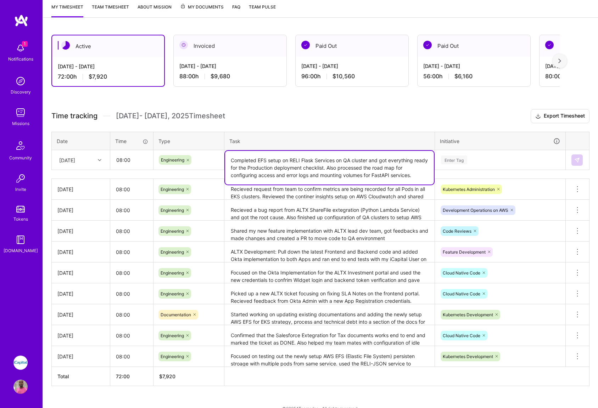
click at [309, 175] on textarea "Completed EFS setup on RELI Flask Services on QA cluster and got everything rea…" at bounding box center [329, 168] width 209 height 34
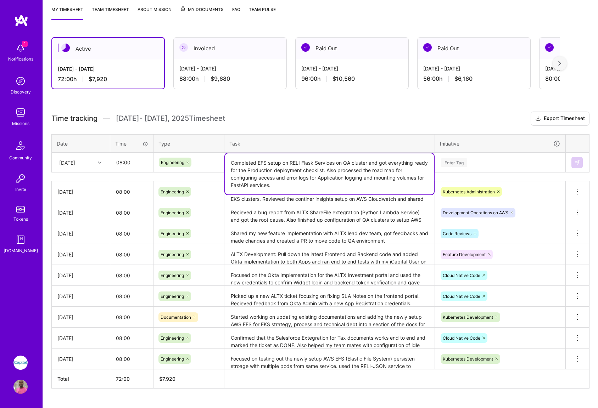
click at [496, 162] on div "Enter Tag" at bounding box center [500, 162] width 120 height 9
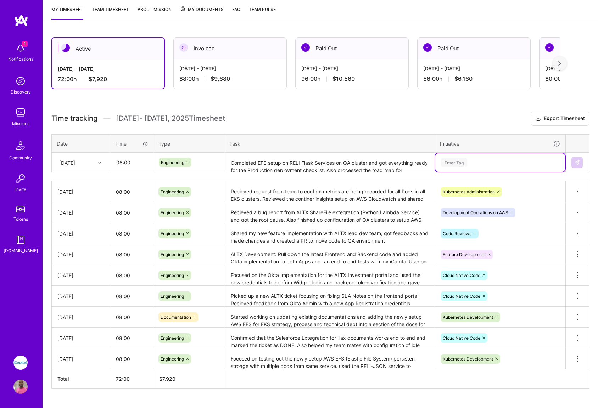
click at [497, 163] on div "Enter Tag" at bounding box center [500, 162] width 120 height 9
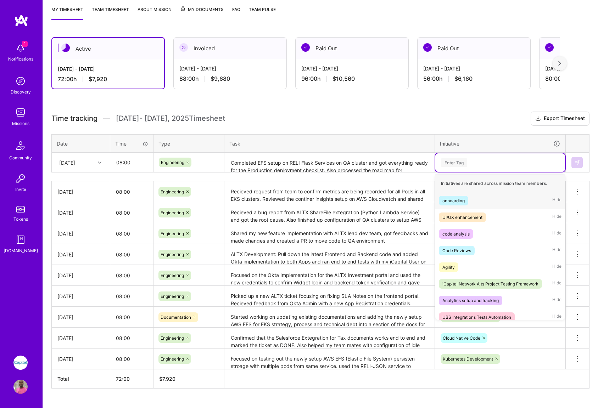
click at [523, 156] on div "Enter Tag" at bounding box center [500, 162] width 130 height 18
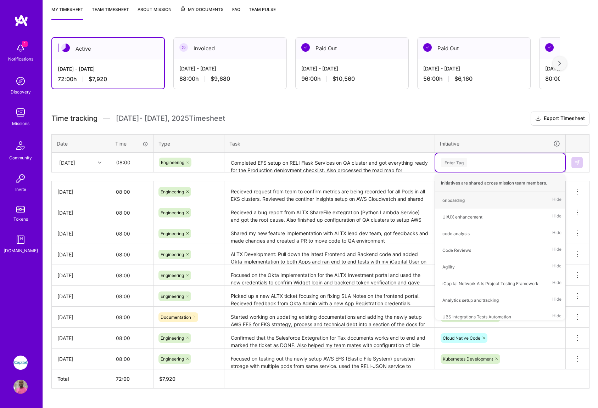
click at [499, 145] on div "Initiative" at bounding box center [500, 144] width 120 height 8
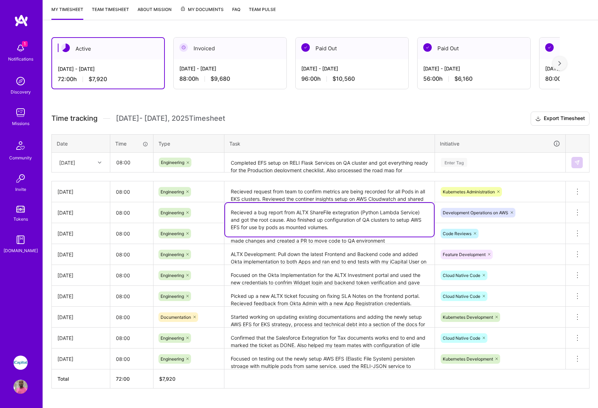
click at [418, 214] on textarea "Recieved a bug report from ALTX ShareFile extegration (Python Lambda Service) a…" at bounding box center [329, 220] width 209 height 34
click at [282, 161] on textarea "Completed EFS setup on RELI Flask Services on QA cluster and got everything rea…" at bounding box center [329, 162] width 209 height 19
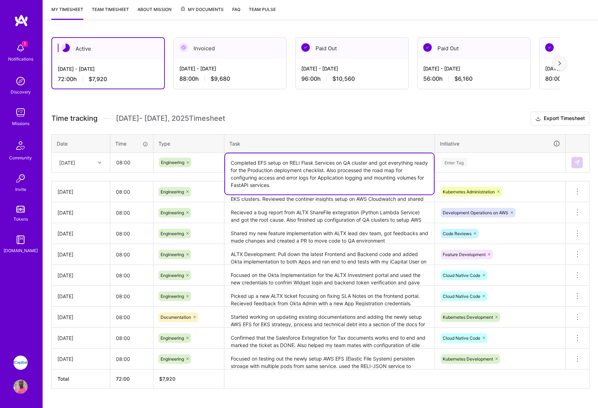
drag, startPoint x: 289, startPoint y: 163, endPoint x: 258, endPoint y: 163, distance: 30.8
click at [258, 163] on textarea "Completed EFS setup on RELI Flask Services on QA cluster and got everything rea…" at bounding box center [329, 173] width 209 height 41
click at [378, 163] on textarea "Completed the convertion of RELI Flask Services on QA cluster and got everythin…" at bounding box center [329, 173] width 209 height 41
drag, startPoint x: 297, startPoint y: 170, endPoint x: 242, endPoint y: 169, distance: 55.3
click at [242, 169] on textarea "Completed the convertion of RELI Flask Services on QA cluster to use EFS volume…" at bounding box center [329, 173] width 209 height 41
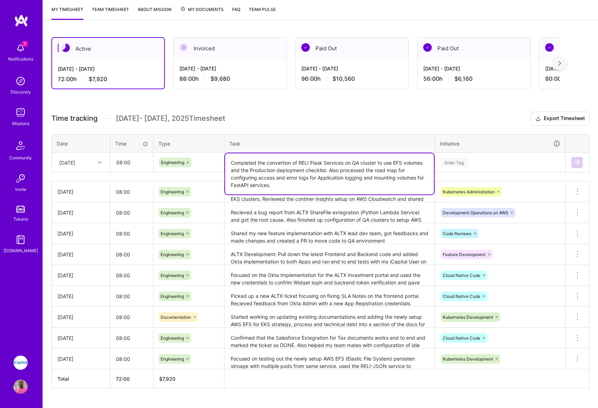
drag, startPoint x: 277, startPoint y: 183, endPoint x: 280, endPoint y: 187, distance: 4.4
click at [277, 183] on textarea "Completed the convertion of RELI Flask Services on QA cluster to use EFS volume…" at bounding box center [329, 173] width 209 height 41
type textarea "Completed the convertion of RELI Flask Services on QA cluster to use EFS volume…"
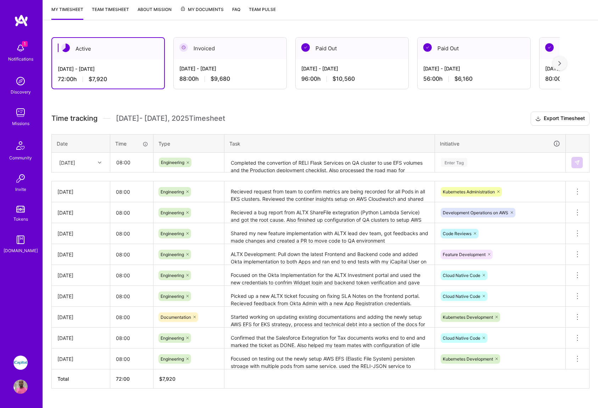
click at [522, 179] on div "Time tracking [DATE] - [DATE] Timesheet Export Timesheet Date Time Type Task In…" at bounding box center [320, 250] width 538 height 277
click at [495, 161] on div "Enter Tag" at bounding box center [500, 162] width 120 height 9
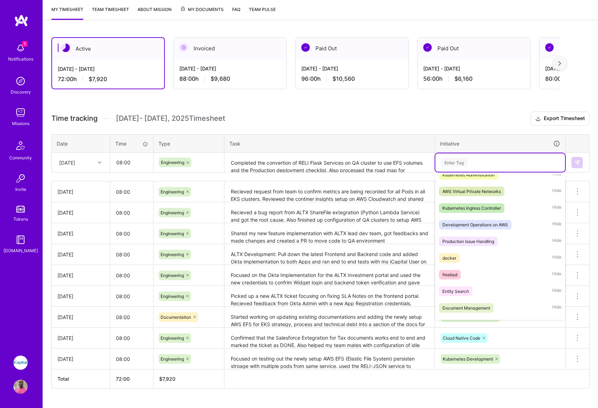
scroll to position [604, 0]
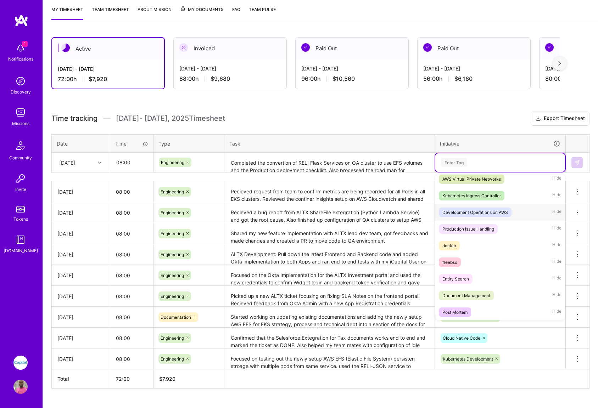
click at [493, 213] on div "Development Operations on AWS" at bounding box center [475, 212] width 66 height 7
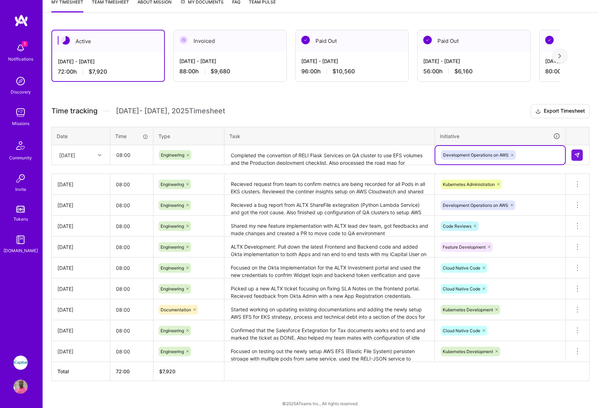
scroll to position [108, 0]
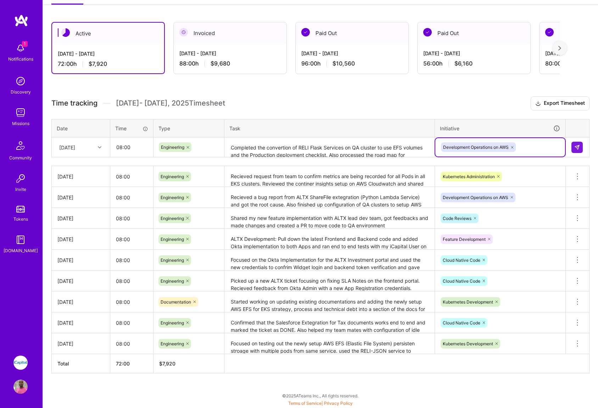
click at [375, 151] on textarea "Completed the convertion of RELI Flask Services on QA cluster to use EFS volume…" at bounding box center [329, 147] width 209 height 19
click at [575, 148] on img at bounding box center [577, 148] width 6 height 6
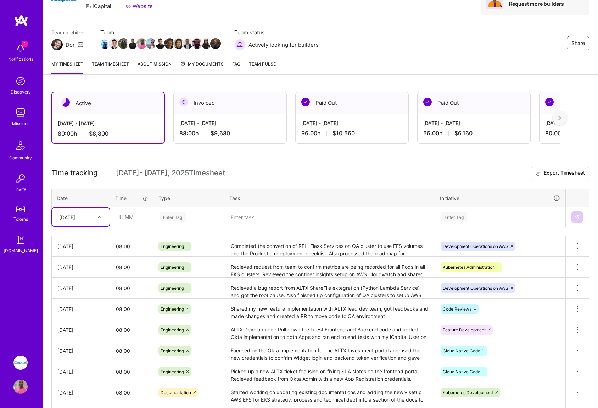
scroll to position [40, 0]
